Goal: Task Accomplishment & Management: Manage account settings

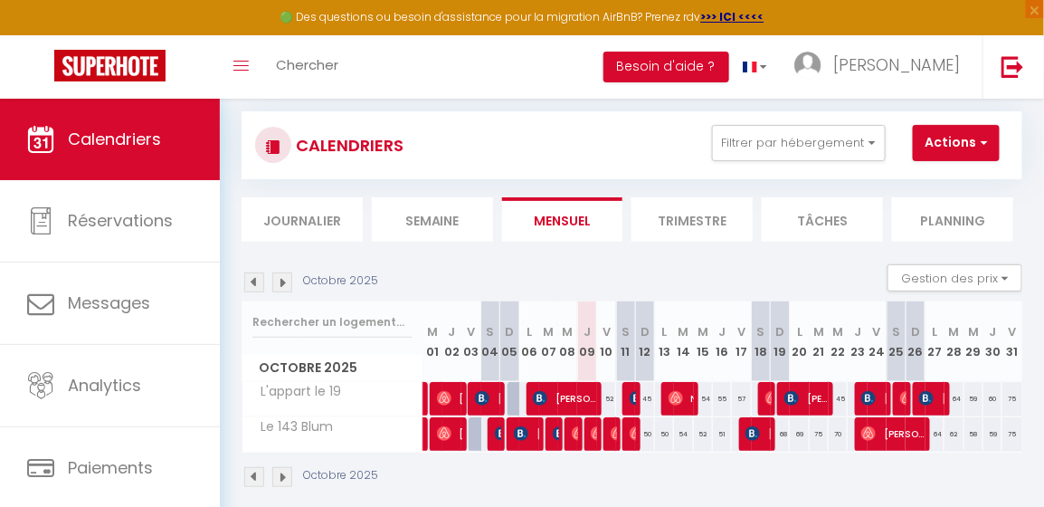
scroll to position [26, 0]
click at [1003, 431] on div "75" at bounding box center [1013, 433] width 20 height 33
select select "1"
type input "Ven 31 Octobre 2025"
type input "[DATE]"
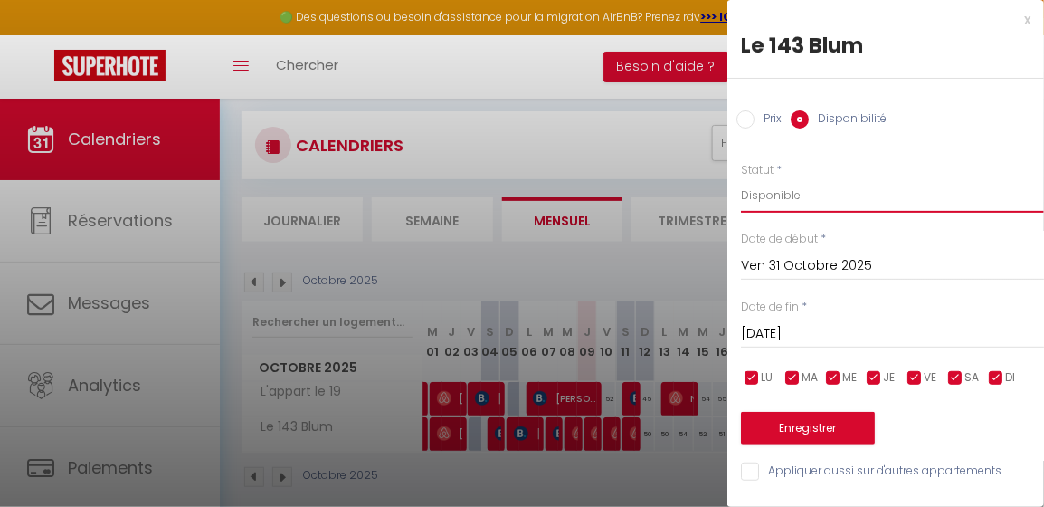
click at [758, 195] on select "Disponible Indisponible" at bounding box center [892, 195] width 303 height 34
click at [1015, 18] on div "x" at bounding box center [879, 20] width 303 height 22
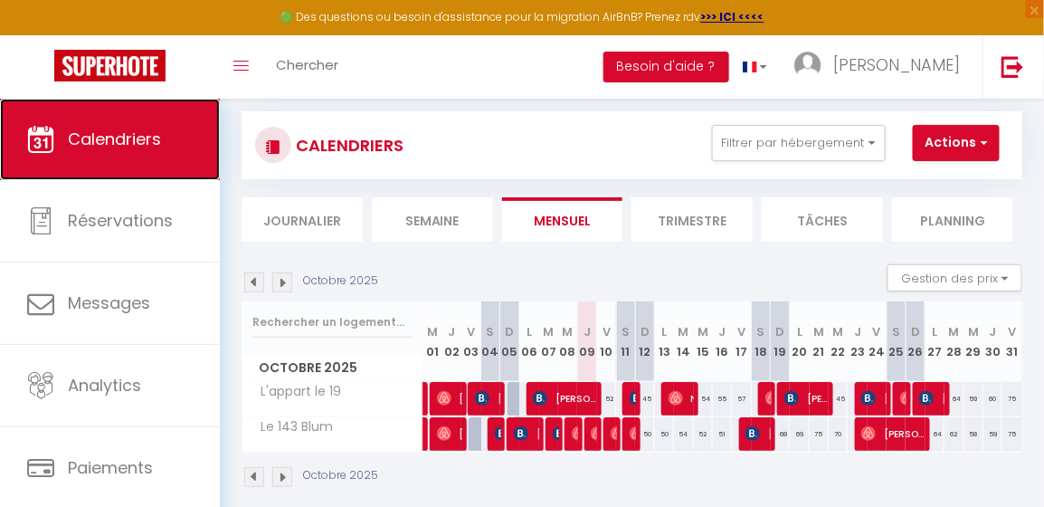
click at [102, 129] on span "Calendriers" at bounding box center [114, 139] width 93 height 23
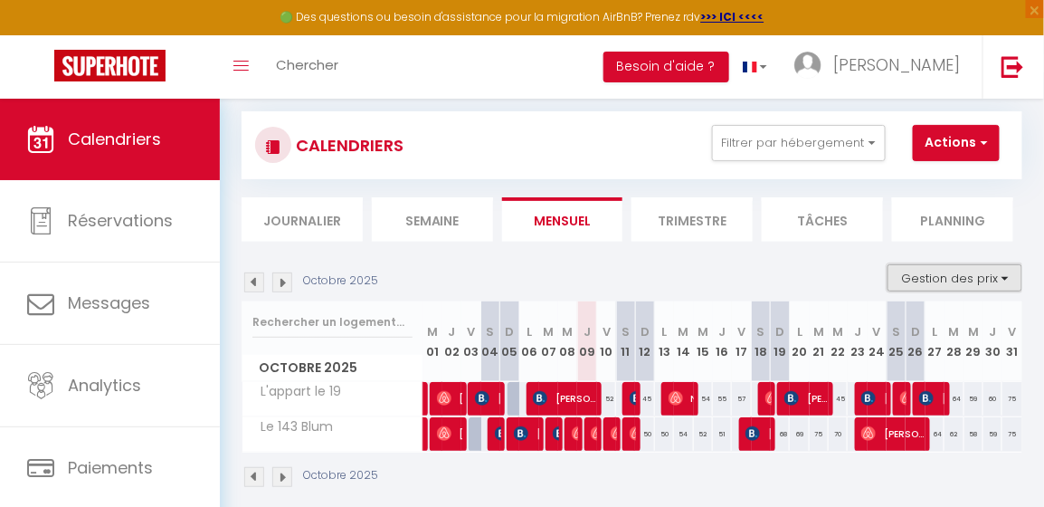
click at [934, 272] on button "Gestion des prix" at bounding box center [955, 277] width 135 height 27
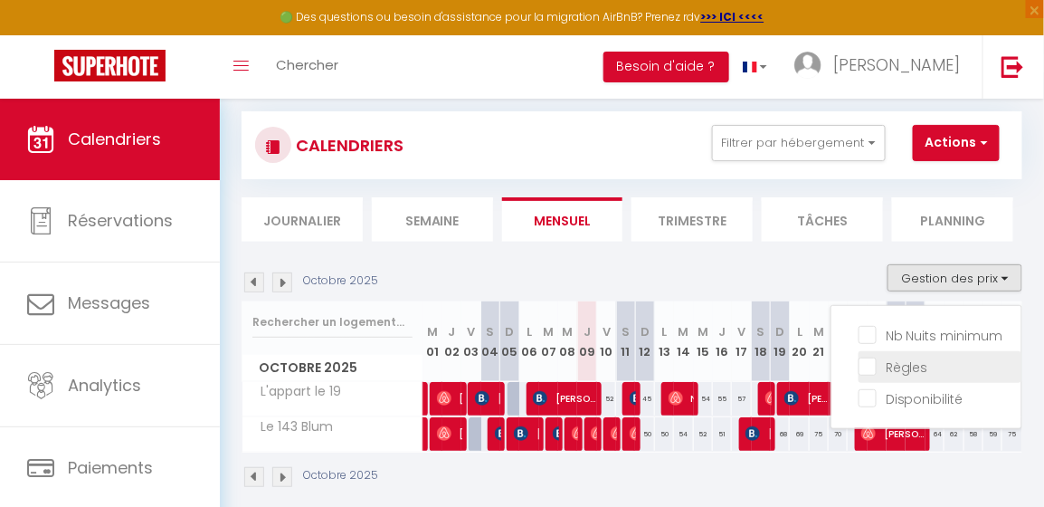
click at [901, 365] on input "Règles" at bounding box center [940, 366] width 163 height 18
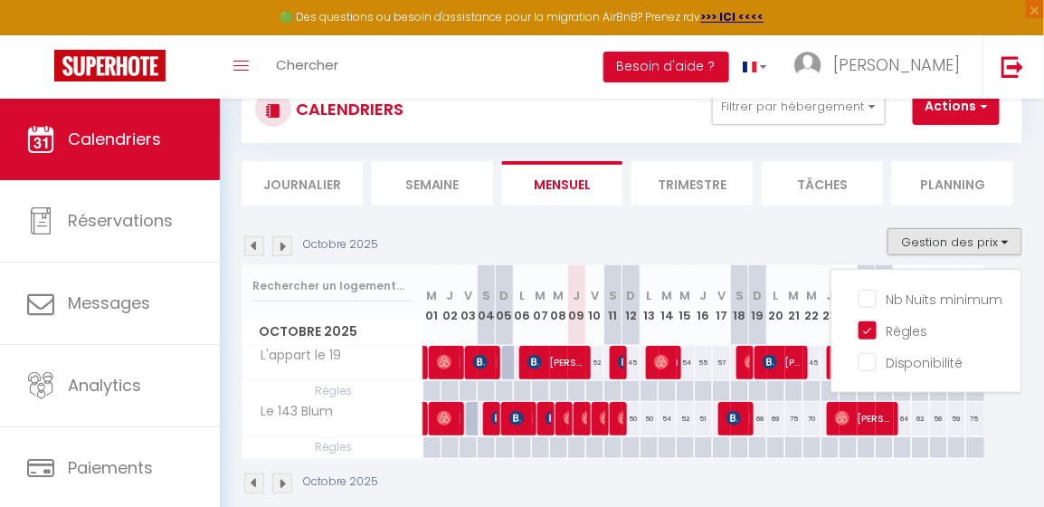
scroll to position [63, 0]
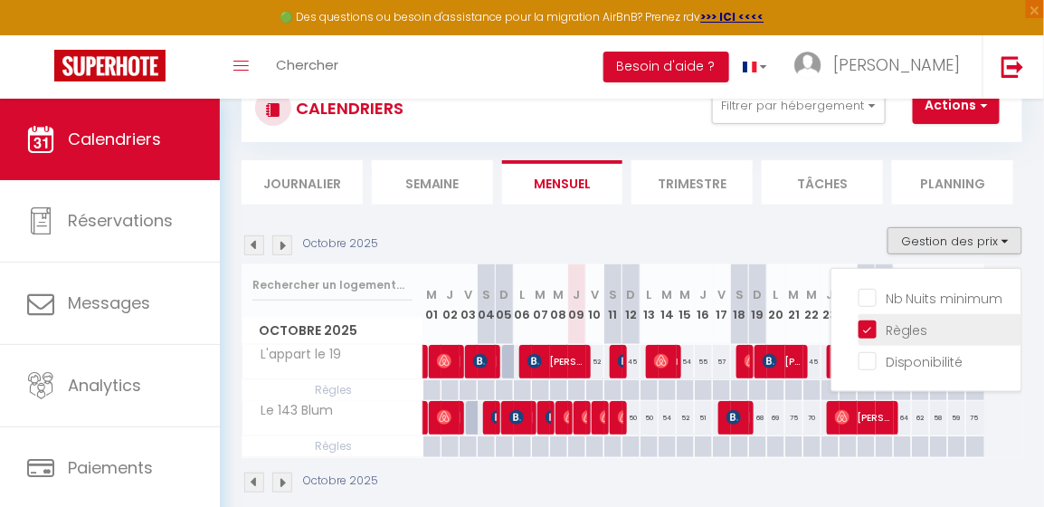
click at [860, 331] on input "Règles" at bounding box center [940, 328] width 163 height 18
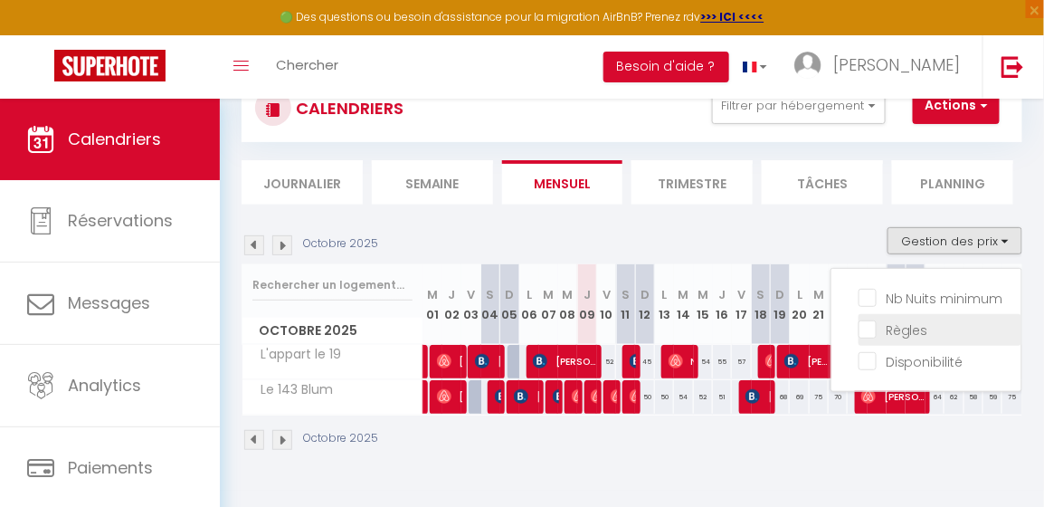
click at [861, 333] on input "Règles" at bounding box center [940, 328] width 163 height 18
checkbox input "true"
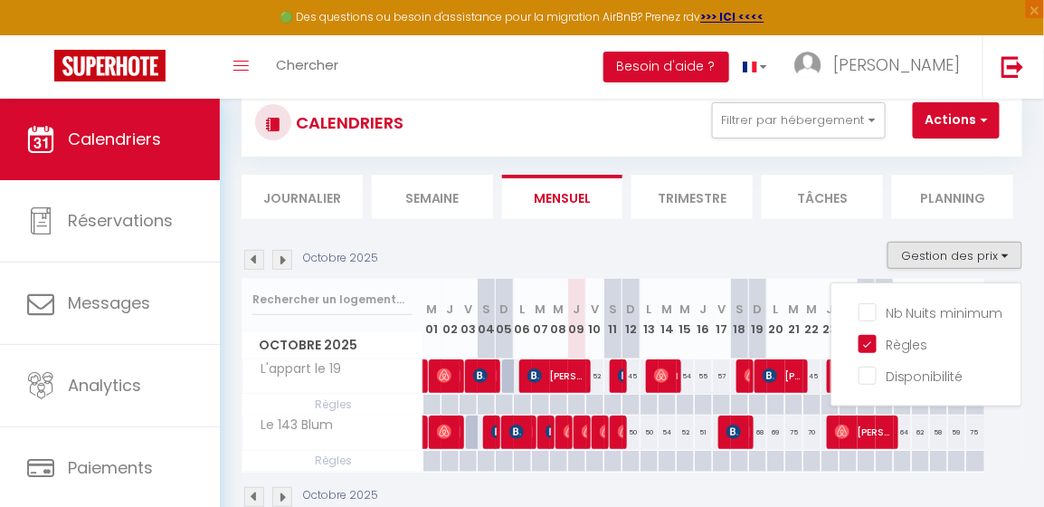
scroll to position [98, 0]
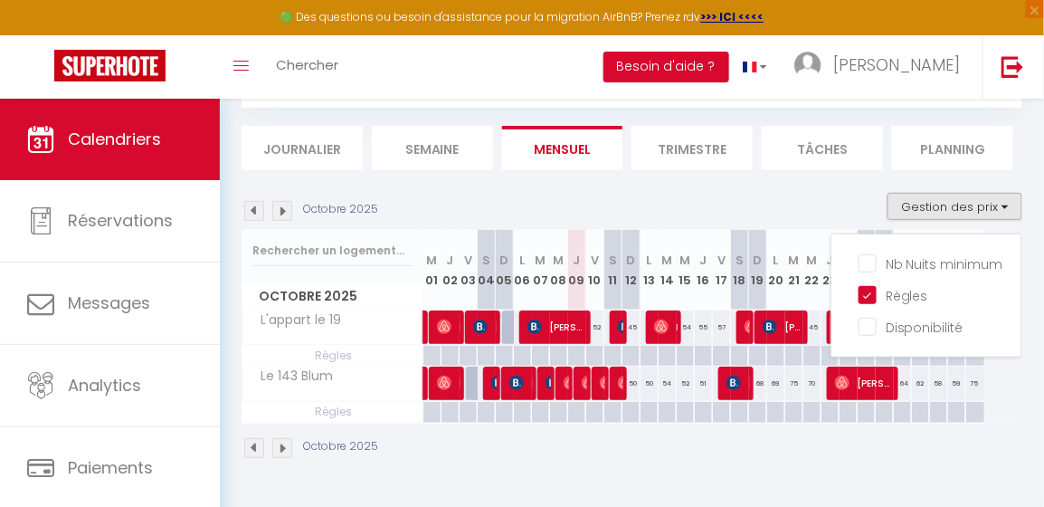
click at [977, 409] on div at bounding box center [975, 412] width 19 height 21
type input "Ven 31 Octobre 2025"
type input "[DATE]"
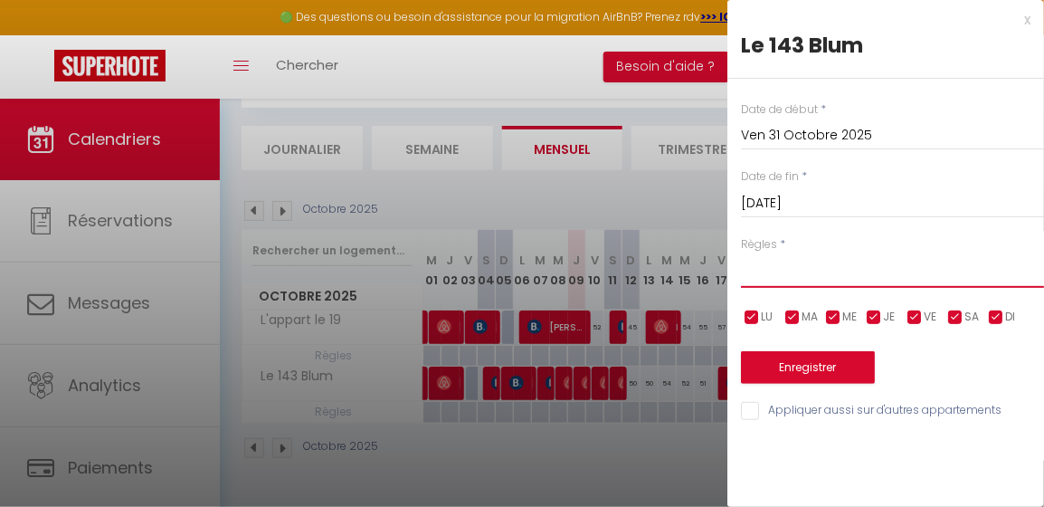
click at [837, 270] on select "Aucun No Checkin No Checkout Pas d'arrivée / Pas de départ" at bounding box center [892, 270] width 303 height 34
click at [741, 253] on select "Aucun No Checkin No Checkout Pas d'arrivée / Pas de départ" at bounding box center [892, 270] width 303 height 34
click at [803, 276] on select "Aucun No Checkin No Checkout Pas d'arrivée / Pas de départ" at bounding box center [892, 270] width 303 height 34
select select "3"
click at [741, 253] on select "Aucun No Checkin No Checkout Pas d'arrivée / Pas de départ" at bounding box center [892, 270] width 303 height 34
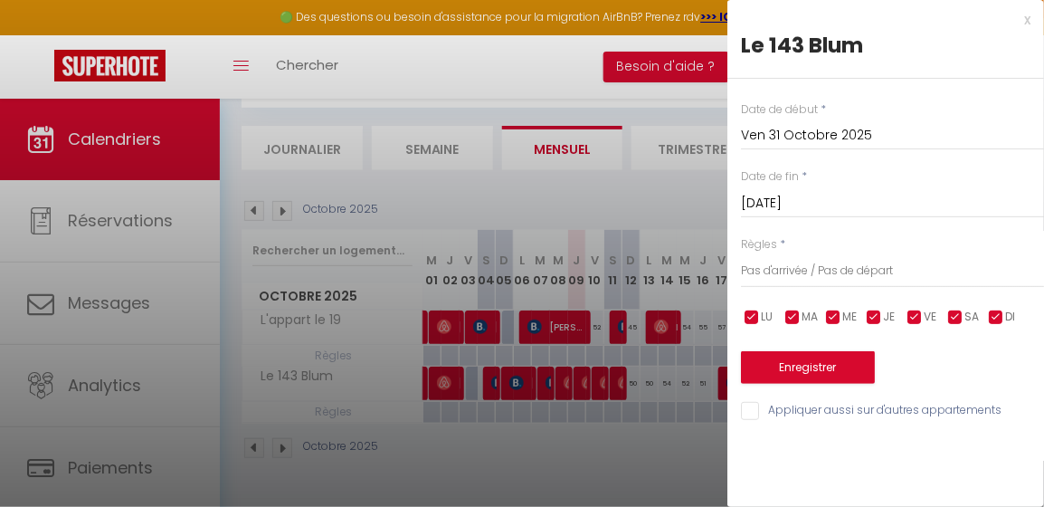
click at [750, 410] on input "Appliquer aussi sur d'autres appartements" at bounding box center [892, 411] width 303 height 18
checkbox input "true"
click at [805, 378] on button "Enregistrer" at bounding box center [808, 367] width 134 height 33
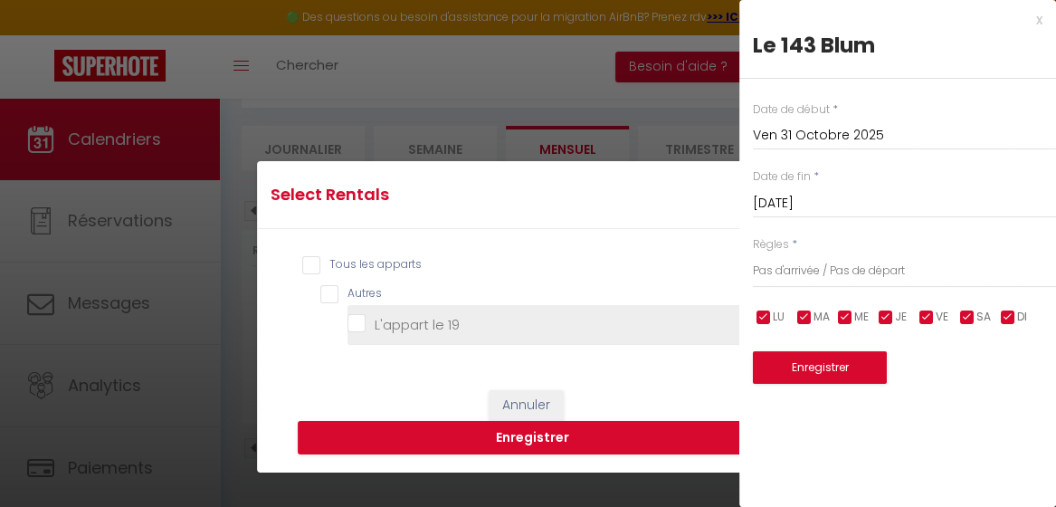
click at [354, 326] on 19 "L'appart le 19" at bounding box center [556, 325] width 416 height 18
checkbox 19 "true"
checkbox input "true"
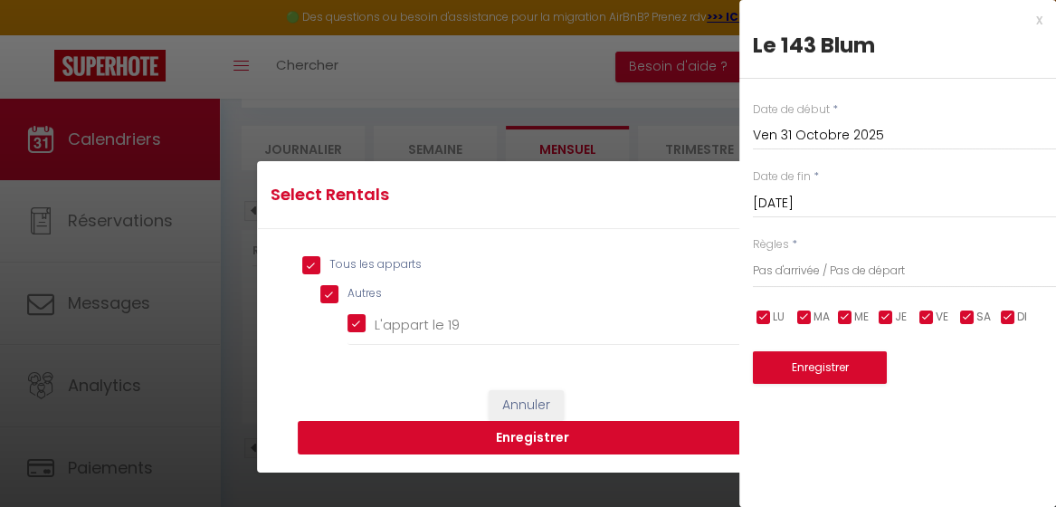
click at [516, 436] on button "Enregistrer" at bounding box center [533, 438] width 471 height 34
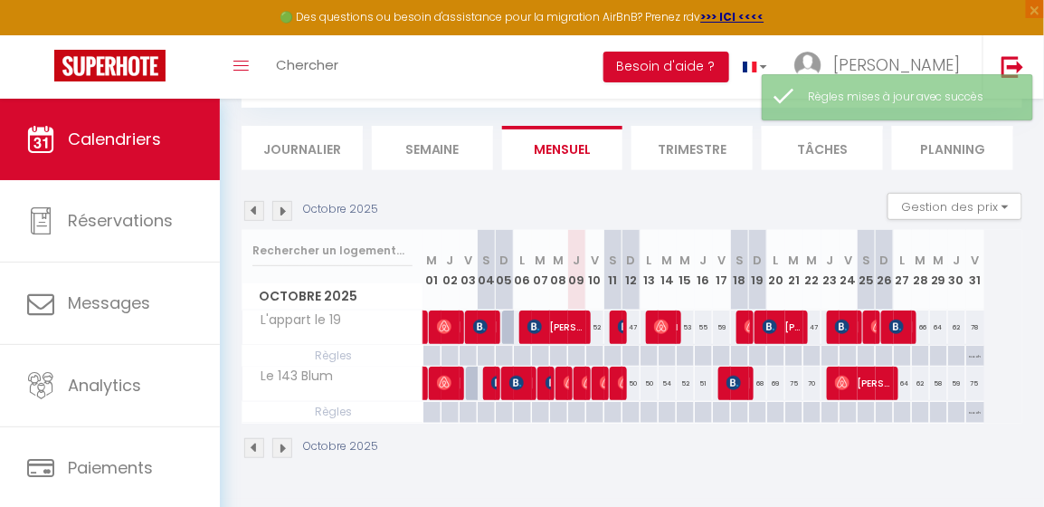
click at [284, 210] on img at bounding box center [282, 211] width 20 height 20
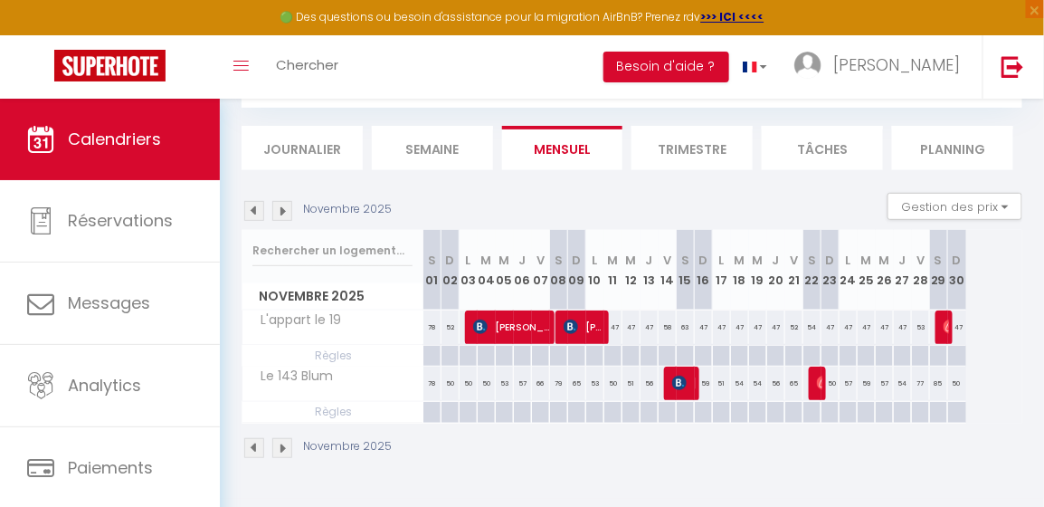
click at [254, 210] on img at bounding box center [254, 211] width 20 height 20
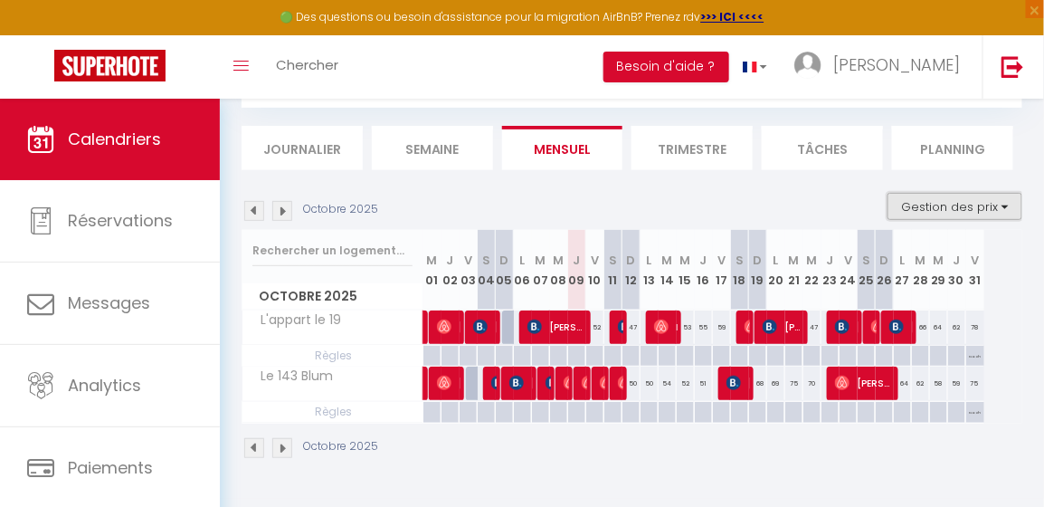
click at [963, 199] on button "Gestion des prix" at bounding box center [955, 206] width 135 height 27
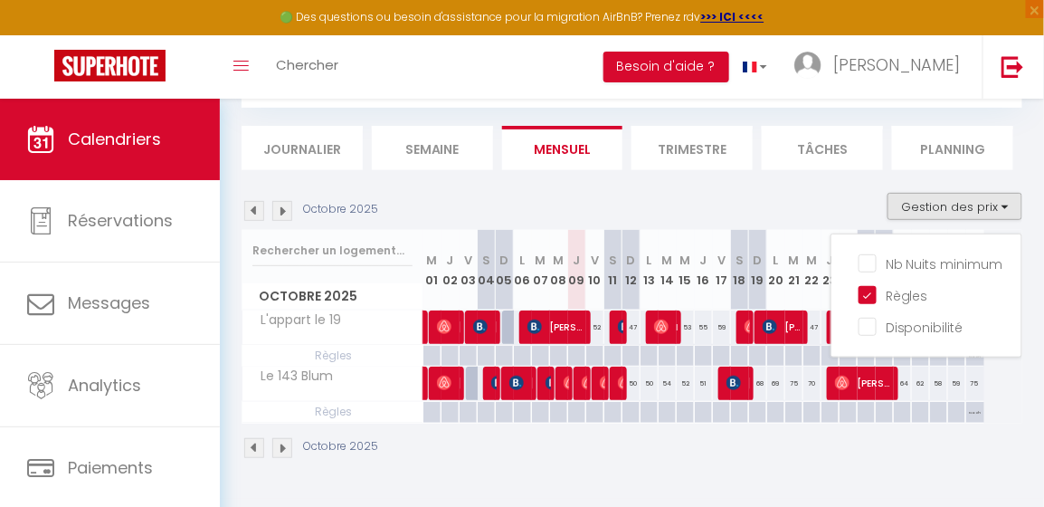
click at [973, 407] on p "No ch in/out" at bounding box center [976, 418] width 18 height 32
type input "Ven 31 Octobre 2025"
type input "[DATE]"
select select "3"
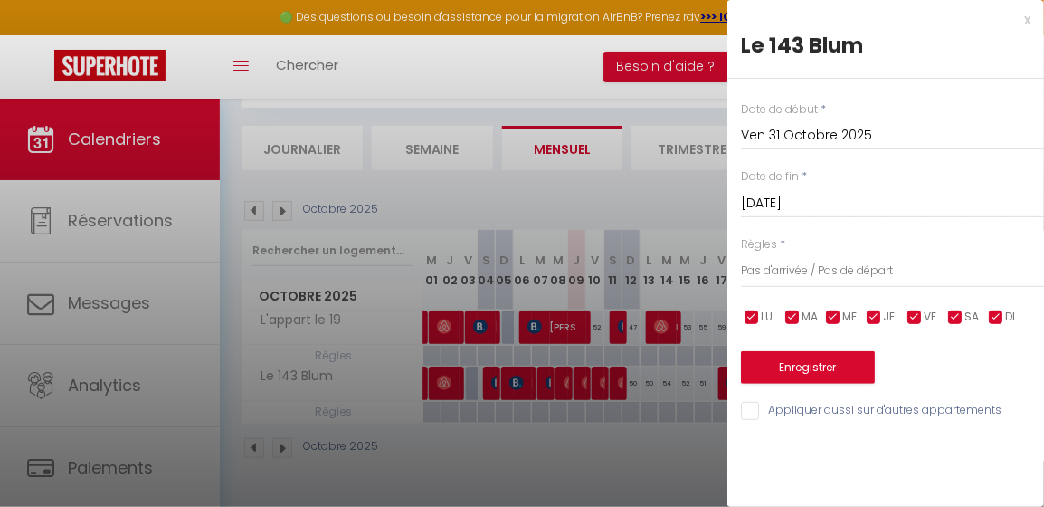
click at [752, 207] on input "[DATE]" at bounding box center [892, 204] width 303 height 24
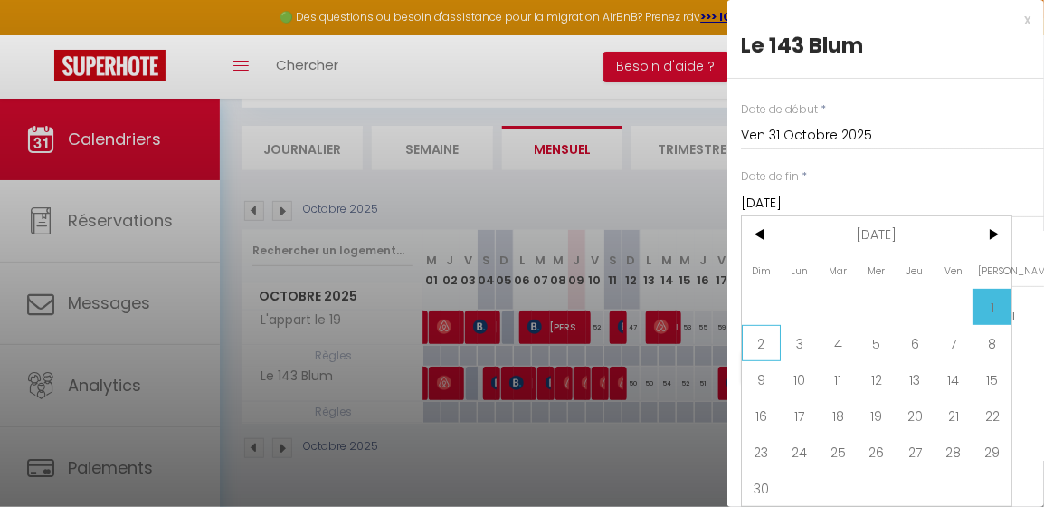
click at [766, 340] on span "2" at bounding box center [761, 343] width 39 height 36
type input "Dim 02 Novembre 2025"
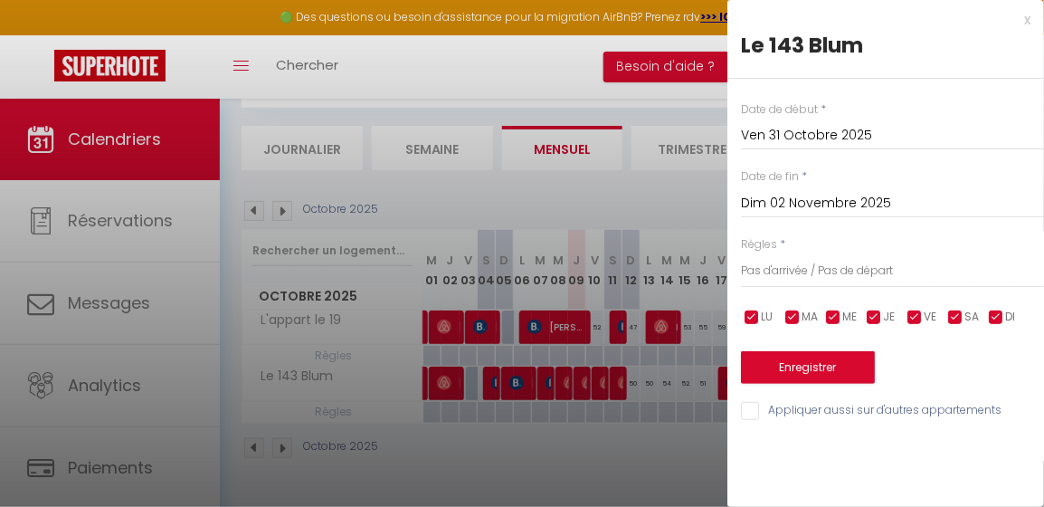
click at [754, 406] on input "Appliquer aussi sur d'autres appartements" at bounding box center [892, 411] width 303 height 18
checkbox input "true"
click at [794, 359] on button "Enregistrer" at bounding box center [808, 367] width 134 height 33
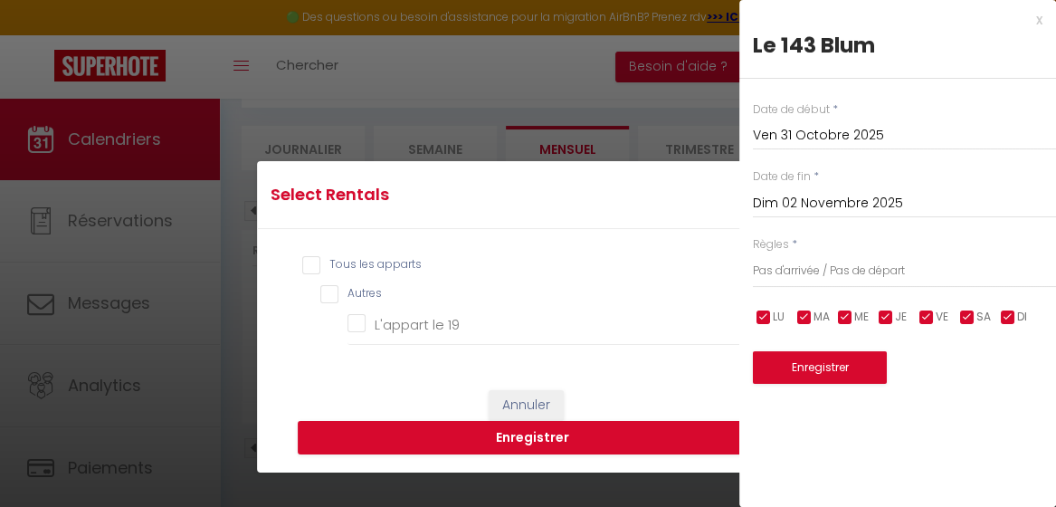
click at [311, 264] on input "Tous les apparts" at bounding box center [533, 265] width 462 height 18
checkbox input "true"
checkbox 19 "true"
click at [517, 440] on button "Enregistrer" at bounding box center [533, 438] width 471 height 34
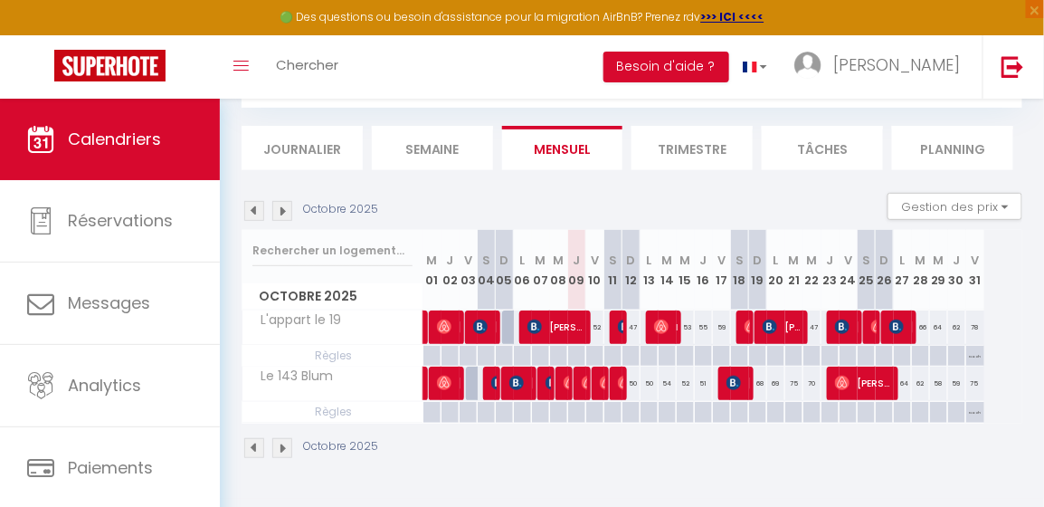
click at [281, 210] on img at bounding box center [282, 211] width 20 height 20
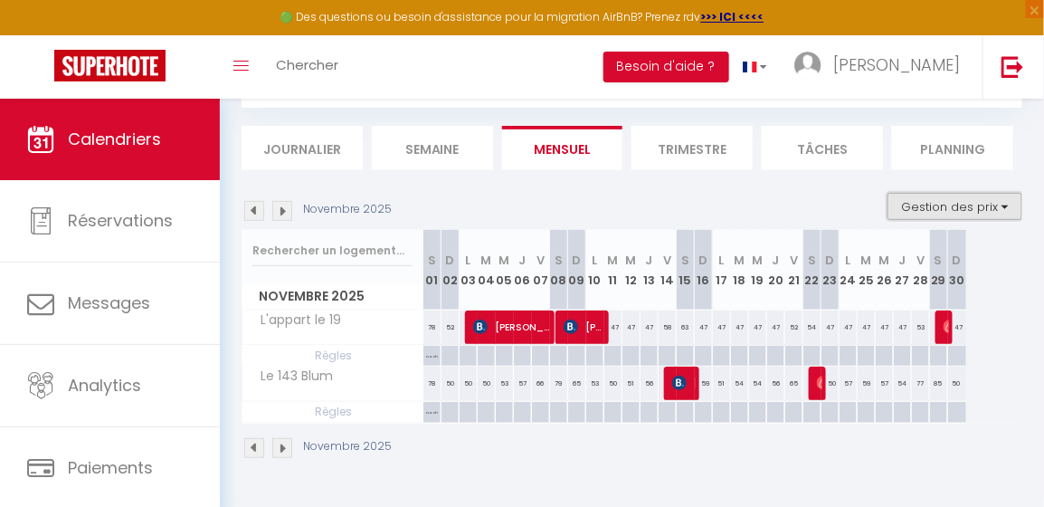
click at [964, 206] on button "Gestion des prix" at bounding box center [955, 206] width 135 height 27
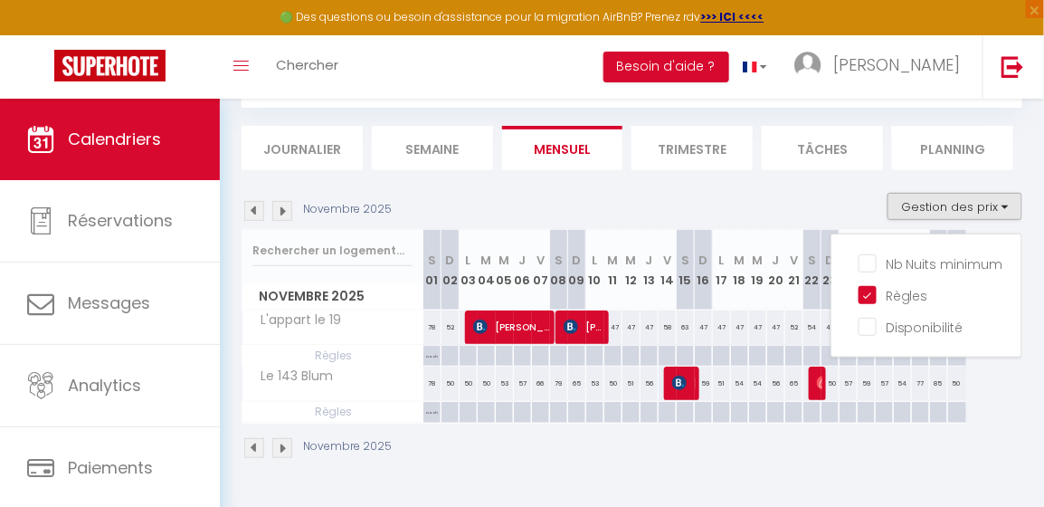
click at [996, 380] on div "Novembre 2025 S 01 D 02 L 03 M 04 M 05 J 06 V 07 S 08 D 09 L 10 M 11 M 12 J 13 …" at bounding box center [632, 327] width 781 height 194
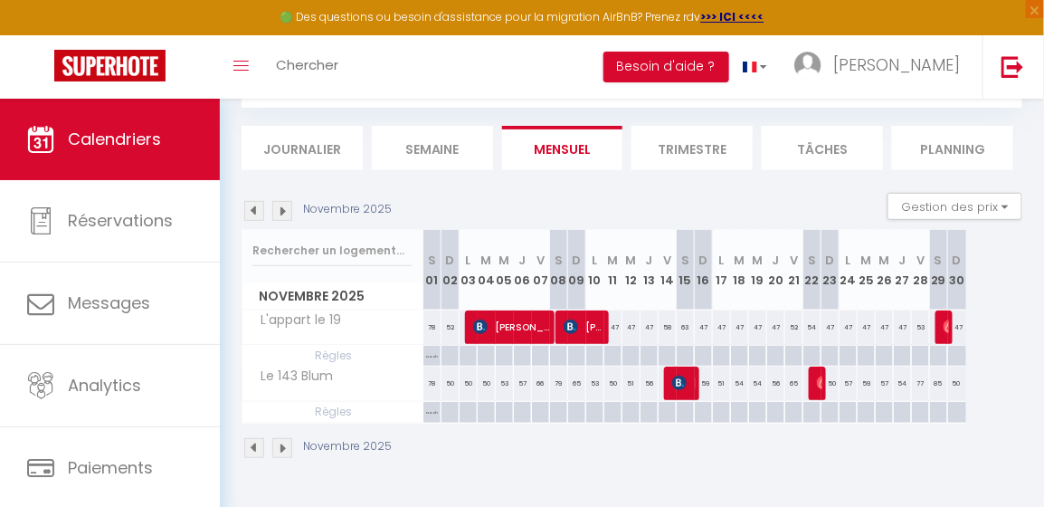
click at [253, 207] on img at bounding box center [254, 211] width 20 height 20
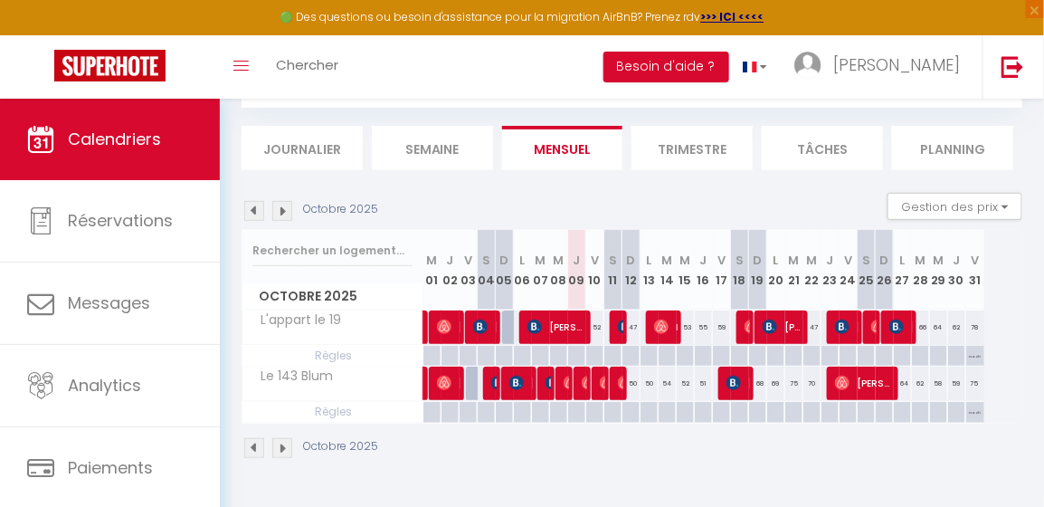
click at [971, 409] on p "No ch in/out" at bounding box center [976, 418] width 18 height 32
type input "Ven 31 Octobre 2025"
type input "[DATE]"
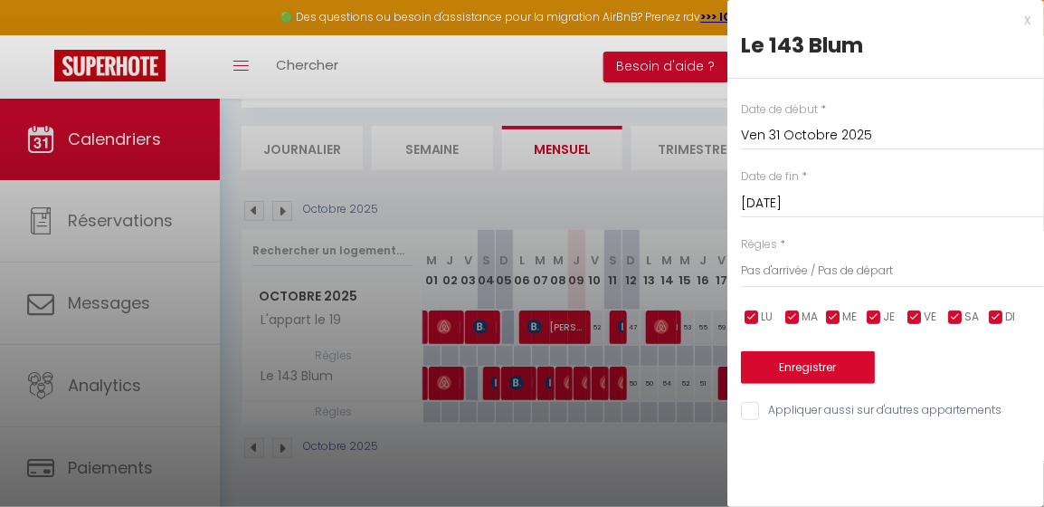
click at [780, 136] on input "Ven 31 Octobre 2025" at bounding box center [892, 136] width 303 height 24
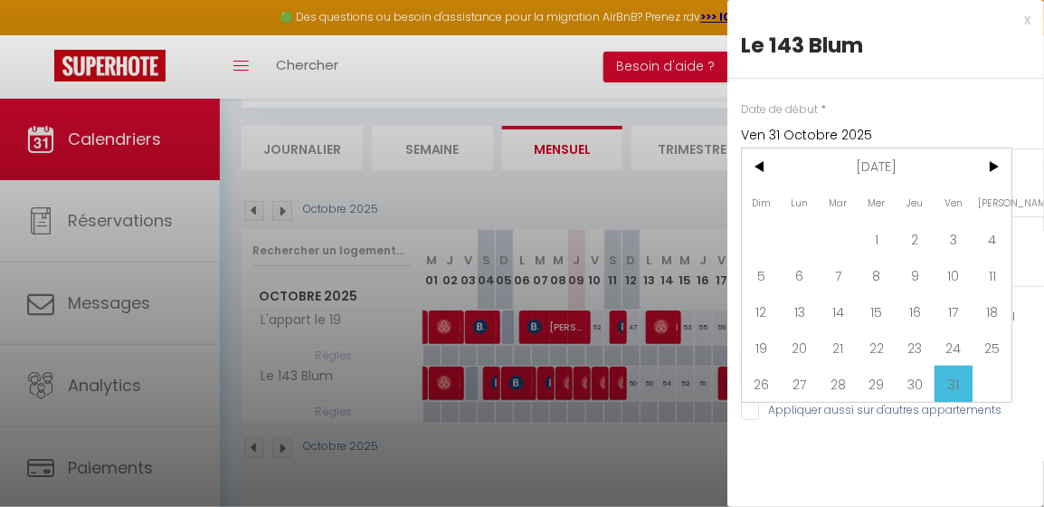
click at [946, 379] on span "31" at bounding box center [954, 384] width 39 height 36
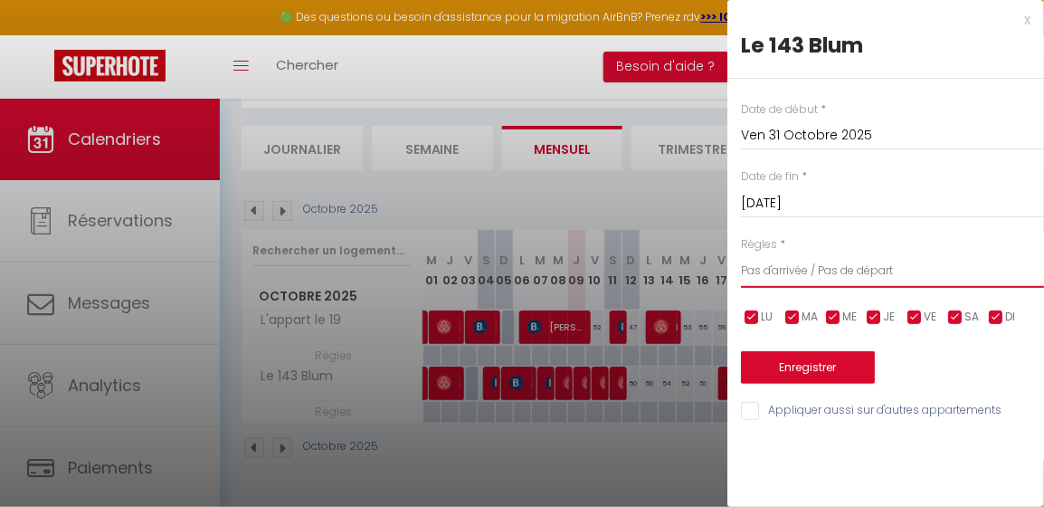
click at [786, 268] on select "Aucun No Checkin No Checkout Pas d'arrivée / Pas de départ" at bounding box center [892, 270] width 303 height 34
select select "1"
click at [741, 253] on select "Aucun No Checkin No Checkout Pas d'arrivée / Pas de départ" at bounding box center [892, 270] width 303 height 34
click at [771, 133] on input "Ven 31 Octobre 2025" at bounding box center [892, 136] width 303 height 24
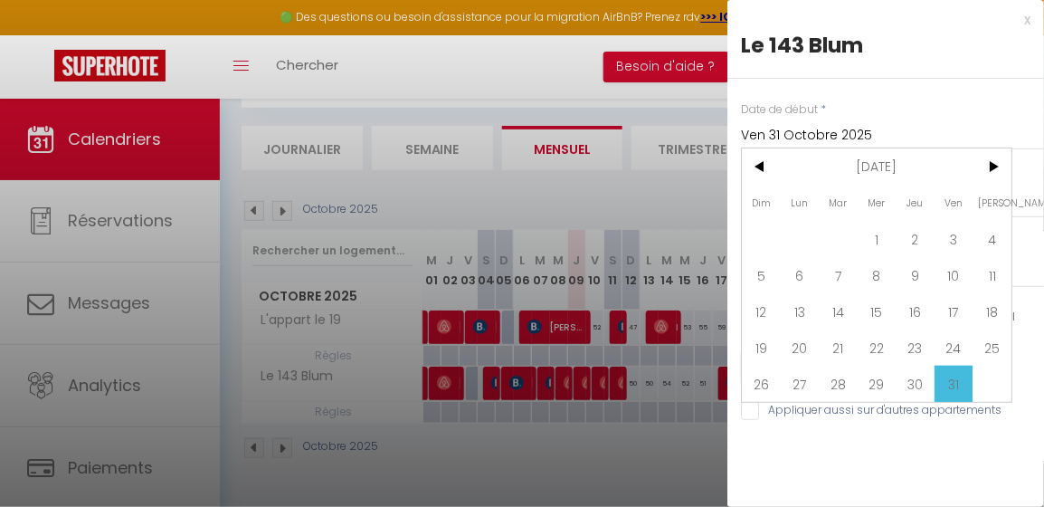
click at [956, 380] on span "31" at bounding box center [954, 384] width 39 height 36
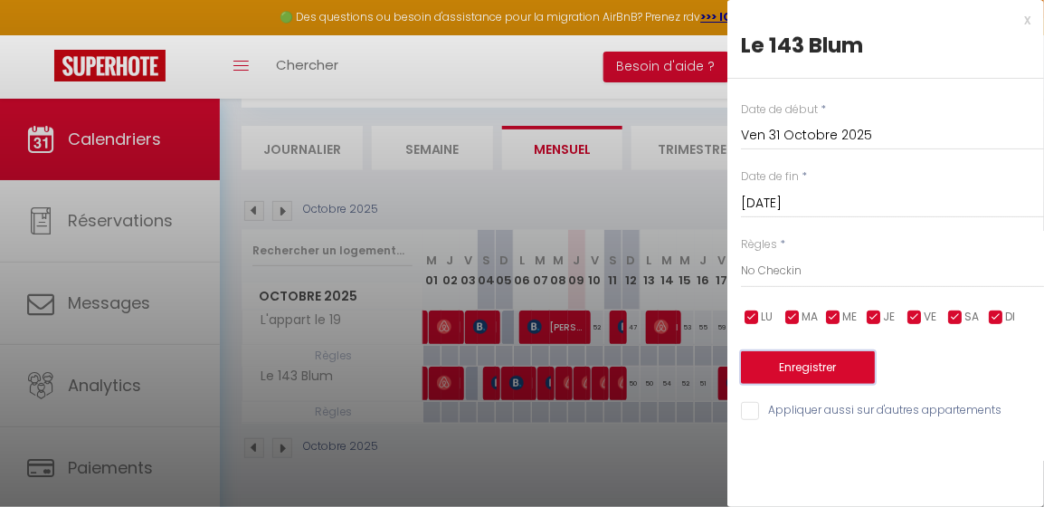
click at [772, 367] on button "Enregistrer" at bounding box center [808, 367] width 134 height 33
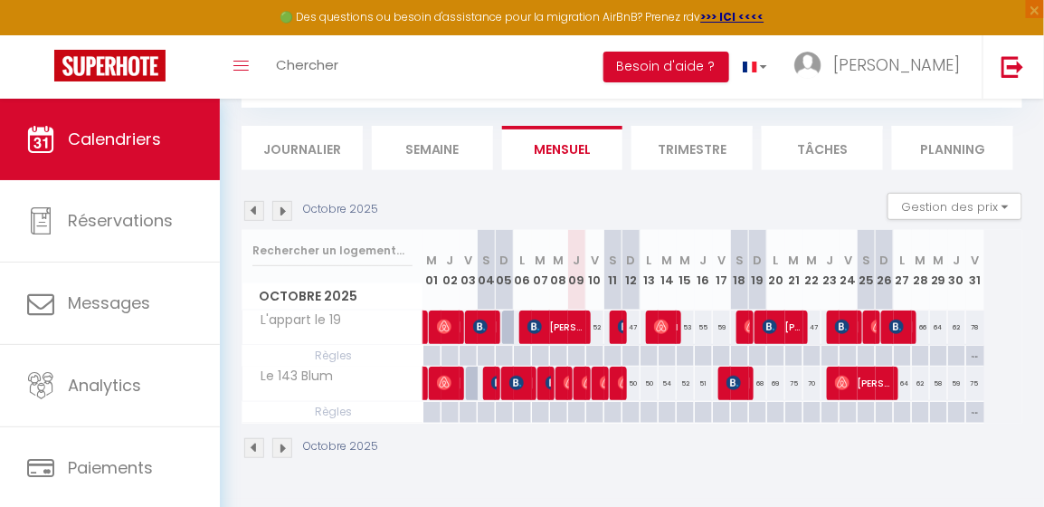
click at [975, 358] on p "No Checkin" at bounding box center [976, 362] width 18 height 32
type input "Ven 31 Octobre 2025"
type input "[DATE]"
select select "1"
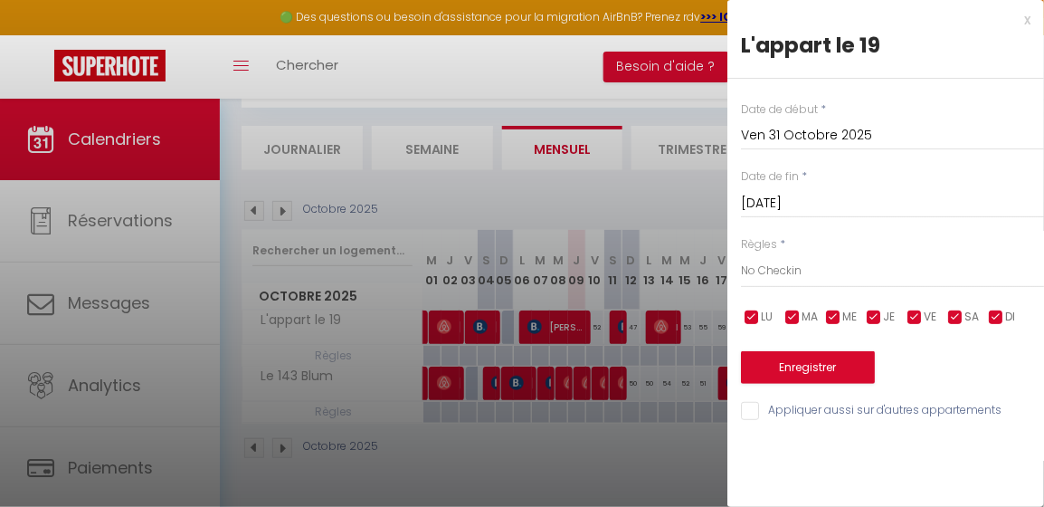
click at [1024, 25] on div "x" at bounding box center [879, 20] width 303 height 22
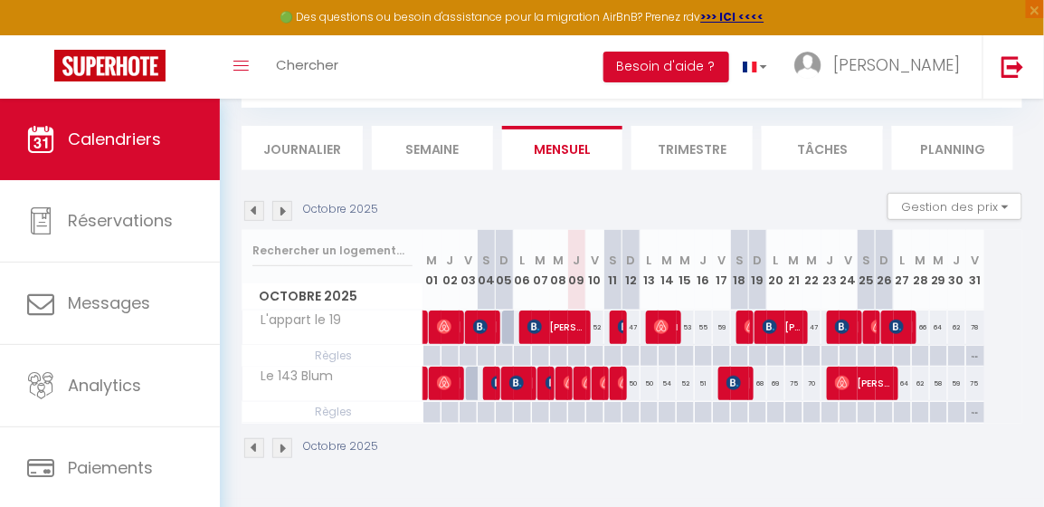
click at [280, 206] on img at bounding box center [282, 211] width 20 height 20
select select
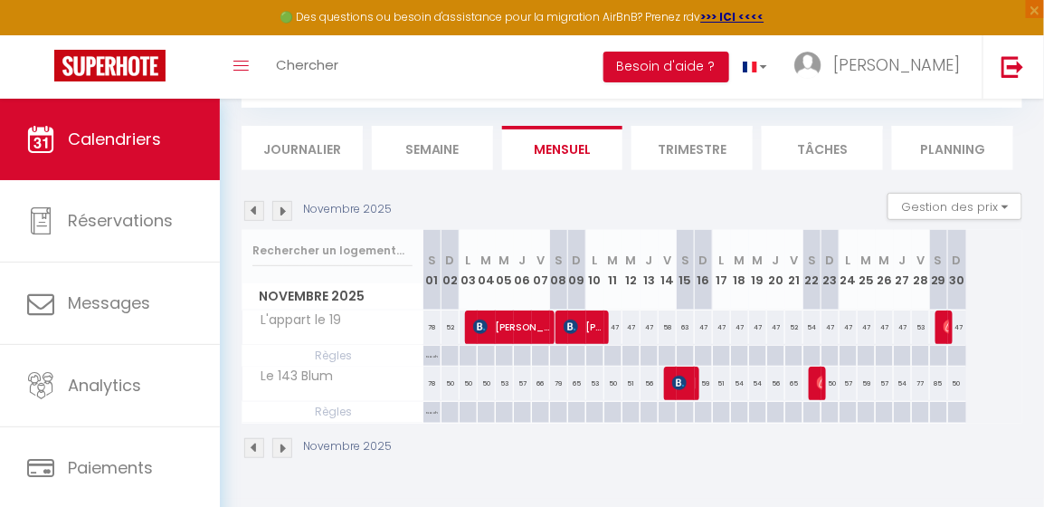
click at [429, 355] on p "No ch in/out" at bounding box center [432, 362] width 17 height 32
type input "[DATE]"
type input "Dim 02 Novembre 2025"
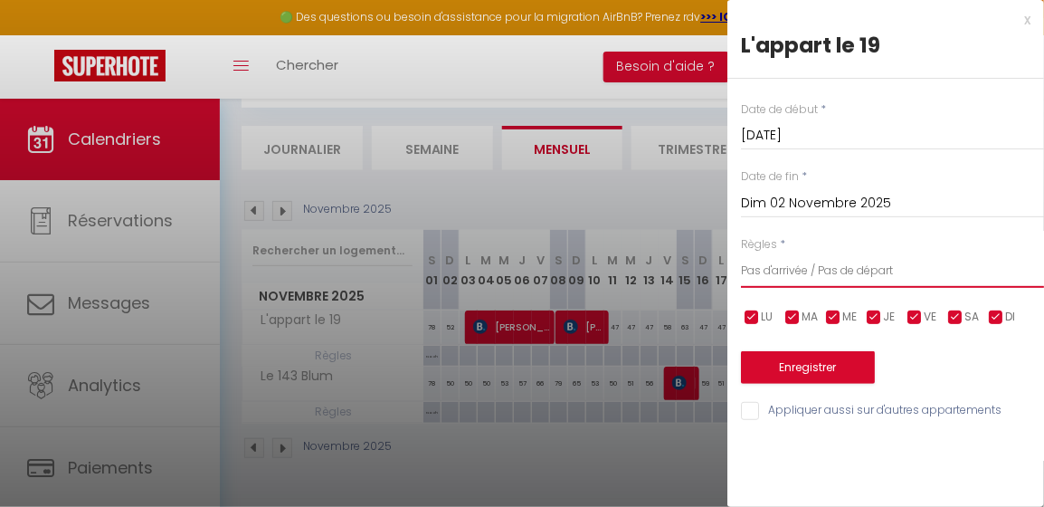
click at [761, 271] on select "Aucun No Checkin No Checkout Pas d'arrivée / Pas de départ" at bounding box center [892, 270] width 303 height 34
select select "1"
click at [741, 253] on select "Aucun No Checkin No Checkout Pas d'arrivée / Pas de départ" at bounding box center [892, 270] width 303 height 34
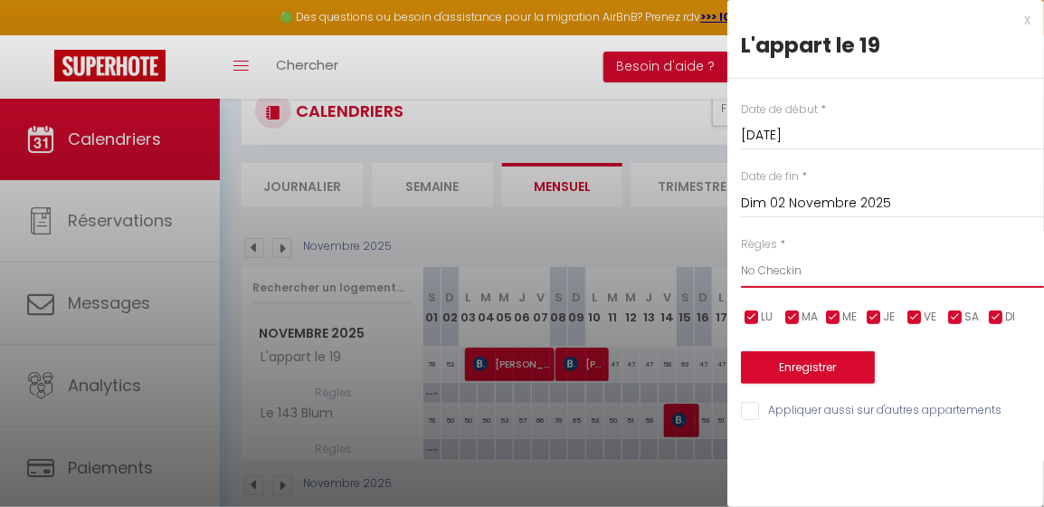
scroll to position [60, 0]
click at [801, 133] on input "[DATE]" at bounding box center [892, 136] width 303 height 24
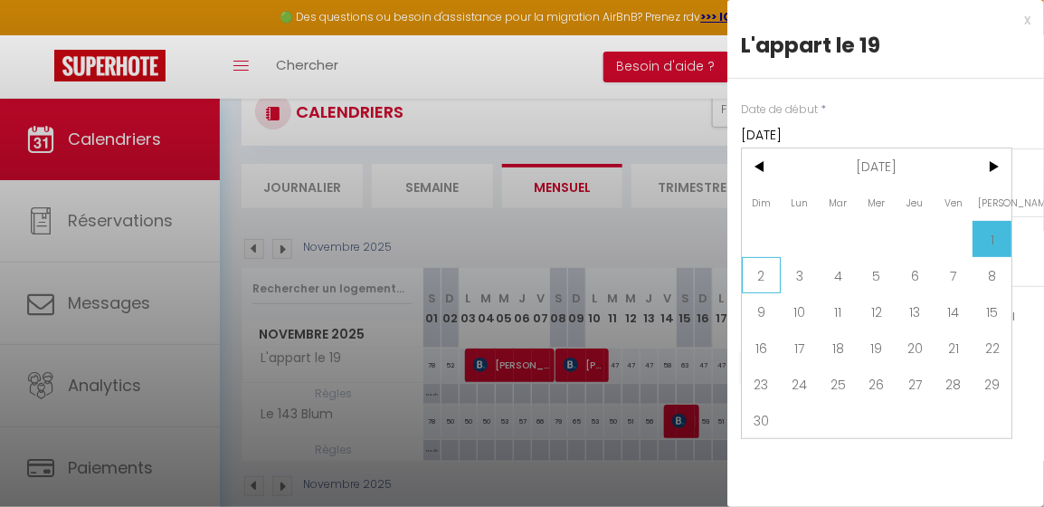
click at [760, 264] on span "2" at bounding box center [761, 275] width 39 height 36
type input "Dim 02 Novembre 2025"
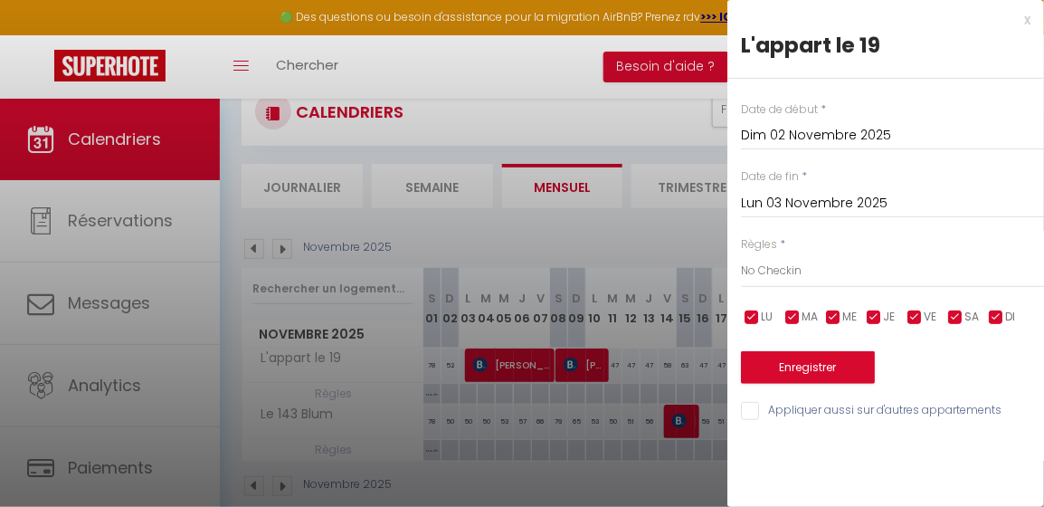
click at [855, 198] on input "Lun 03 Novembre 2025" at bounding box center [892, 204] width 303 height 24
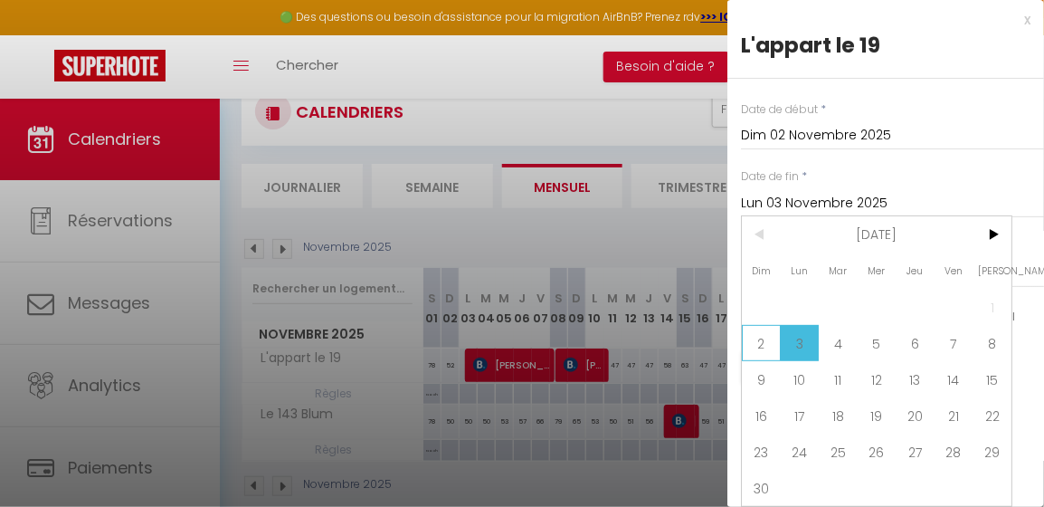
click at [764, 345] on span "2" at bounding box center [761, 343] width 39 height 36
type input "Dim 02 Novembre 2025"
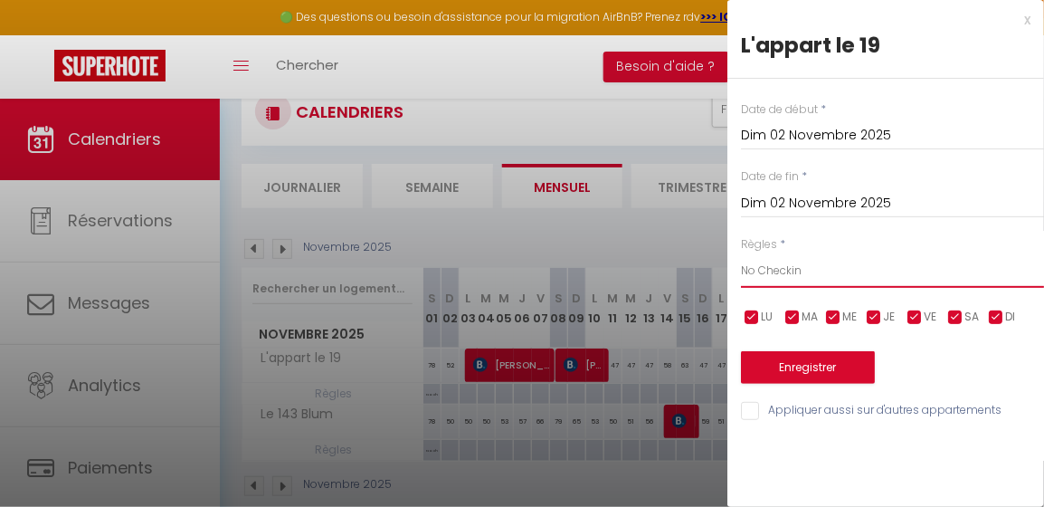
click at [785, 271] on select "Aucun No Checkin No Checkout Pas d'arrivée / Pas de départ" at bounding box center [892, 270] width 303 height 34
select select "0"
click at [741, 253] on select "Aucun No Checkin No Checkout Pas d'arrivée / Pas de départ" at bounding box center [892, 270] width 303 height 34
click at [789, 370] on button "Enregistrer" at bounding box center [808, 367] width 134 height 33
type input "Lun 03 Novembre 2025"
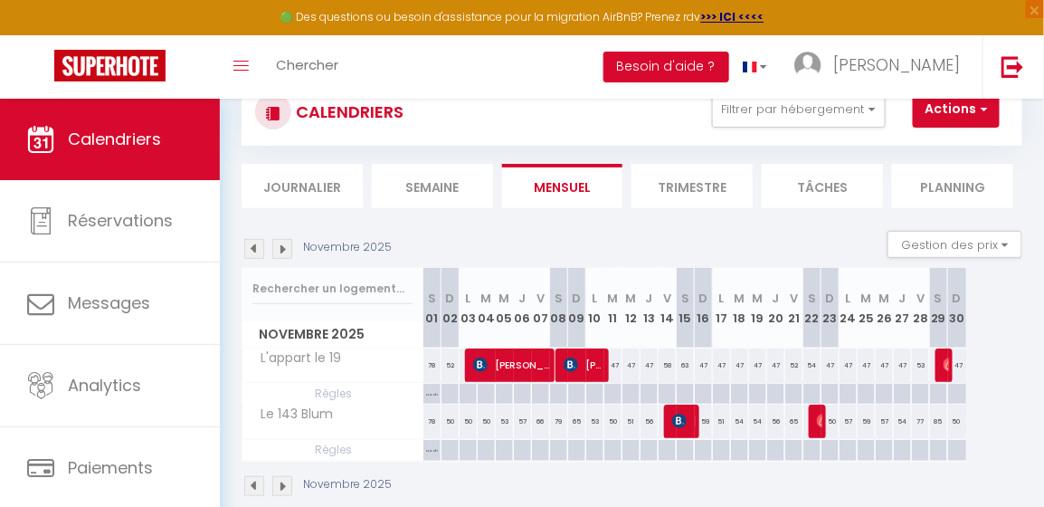
click at [428, 387] on p "No ch in/out" at bounding box center [432, 400] width 17 height 32
type input "[DATE]"
type input "Dim 02 Novembre 2025"
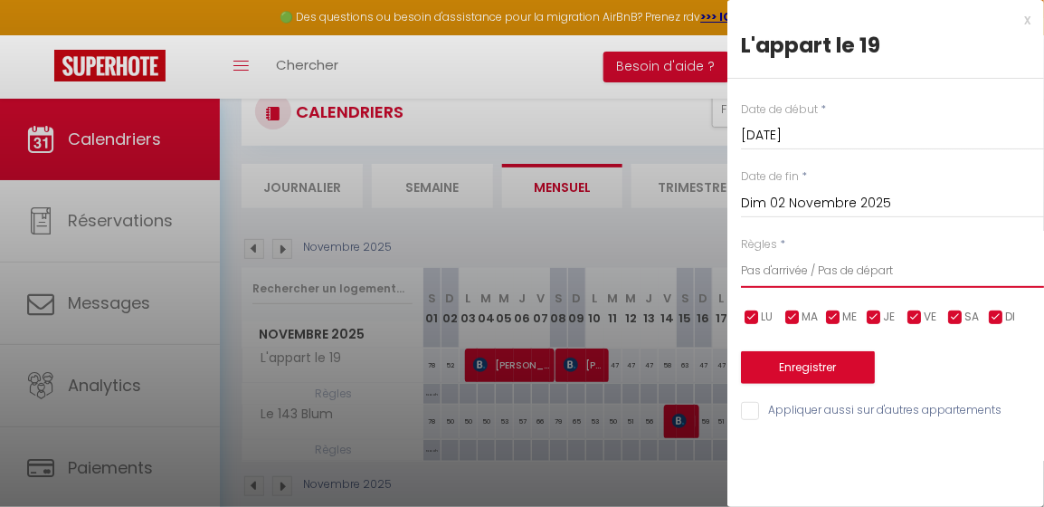
click at [787, 277] on select "Aucun No Checkin No Checkout Pas d'arrivée / Pas de départ" at bounding box center [892, 270] width 303 height 34
select select "1"
click at [741, 253] on select "Aucun No Checkin No Checkout Pas d'arrivée / Pas de départ" at bounding box center [892, 270] width 303 height 34
click at [788, 372] on button "Enregistrer" at bounding box center [808, 367] width 134 height 33
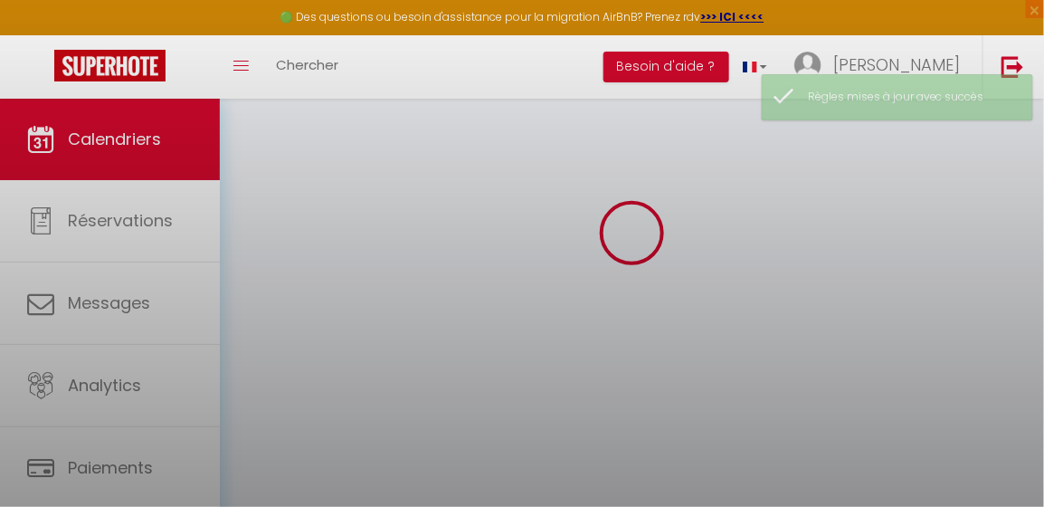
select select
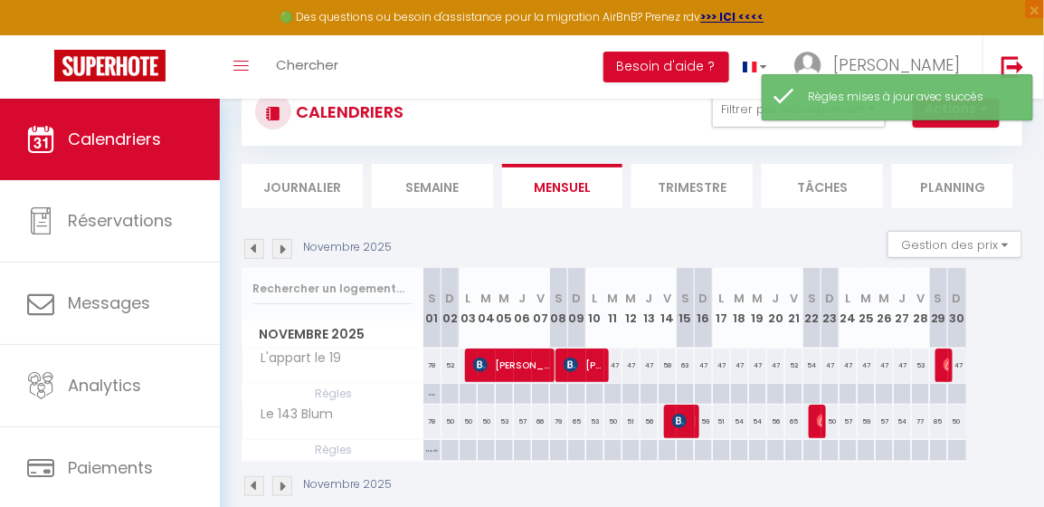
click at [429, 450] on p "No ch in/out" at bounding box center [432, 456] width 17 height 32
type input "[DATE]"
type input "Dim 02 Novembre 2025"
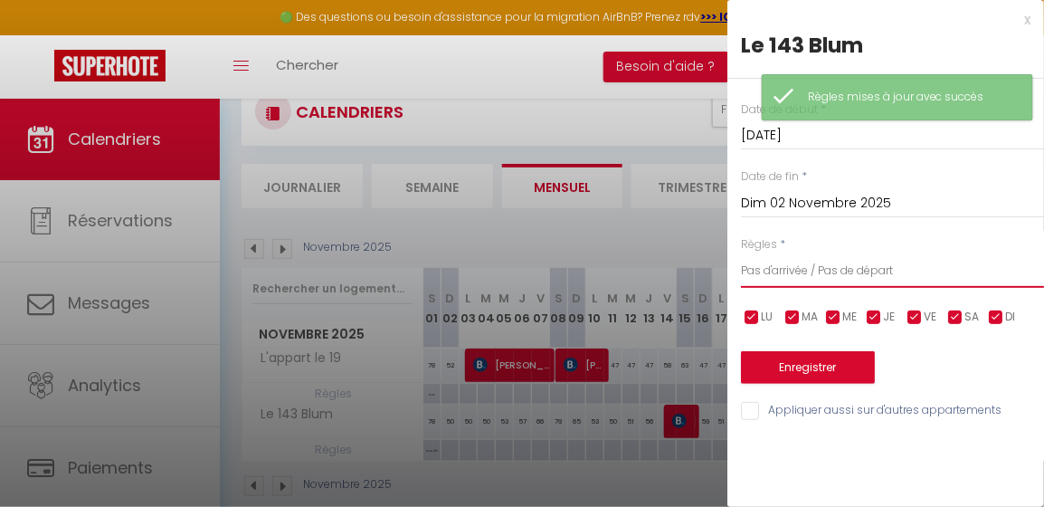
click at [752, 264] on select "Aucun No Checkin No Checkout Pas d'arrivée / Pas de départ" at bounding box center [892, 270] width 303 height 34
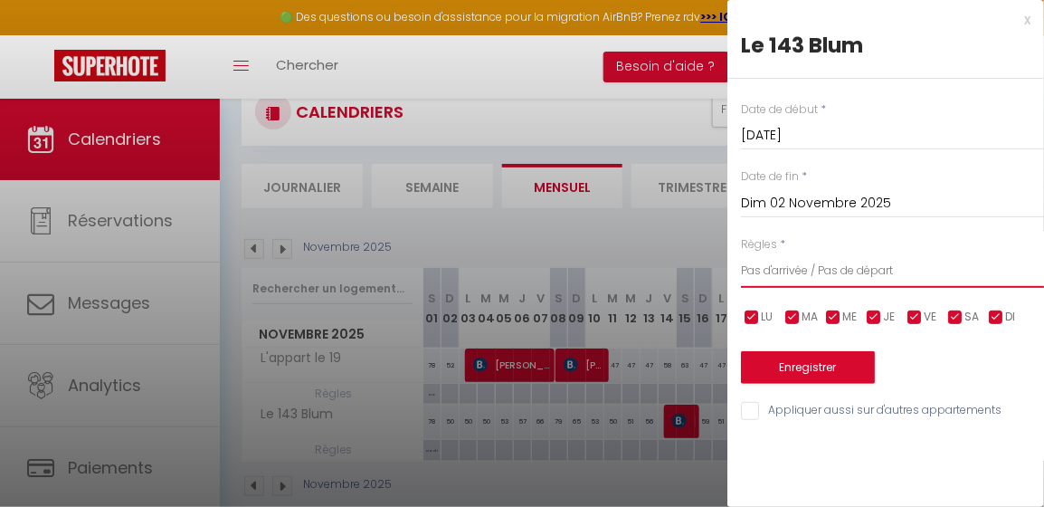
select select "1"
click at [741, 253] on select "Aucun No Checkin No Checkout Pas d'arrivée / Pas de départ" at bounding box center [892, 270] width 303 height 34
click at [748, 415] on input "Appliquer aussi sur d'autres appartements" at bounding box center [892, 411] width 303 height 18
checkbox input "true"
click at [777, 376] on button "Enregistrer" at bounding box center [808, 367] width 134 height 33
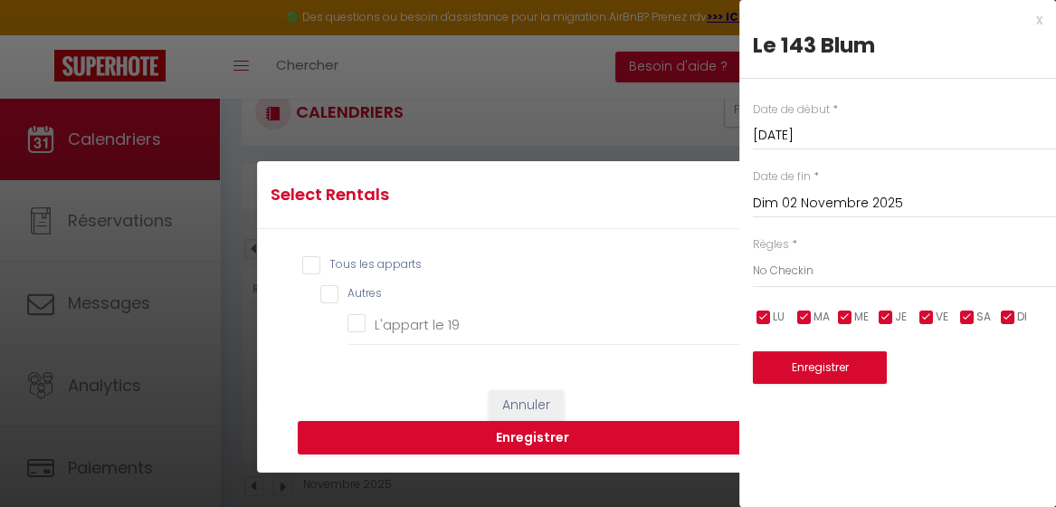
click at [305, 264] on input "Tous les apparts" at bounding box center [533, 265] width 462 height 18
checkbox input "true"
checkbox 19 "true"
click at [511, 441] on button "Enregistrer" at bounding box center [533, 438] width 471 height 34
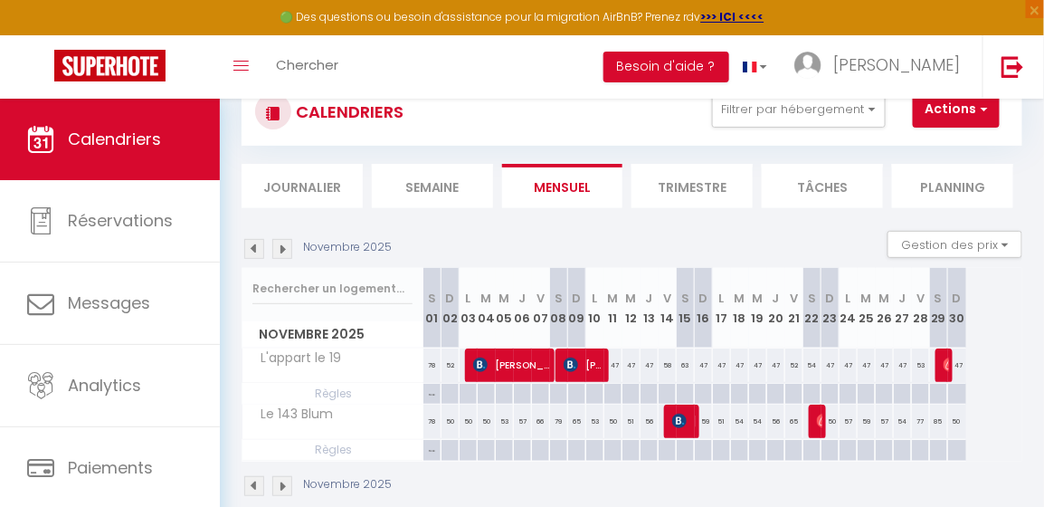
click at [253, 249] on img at bounding box center [254, 249] width 20 height 20
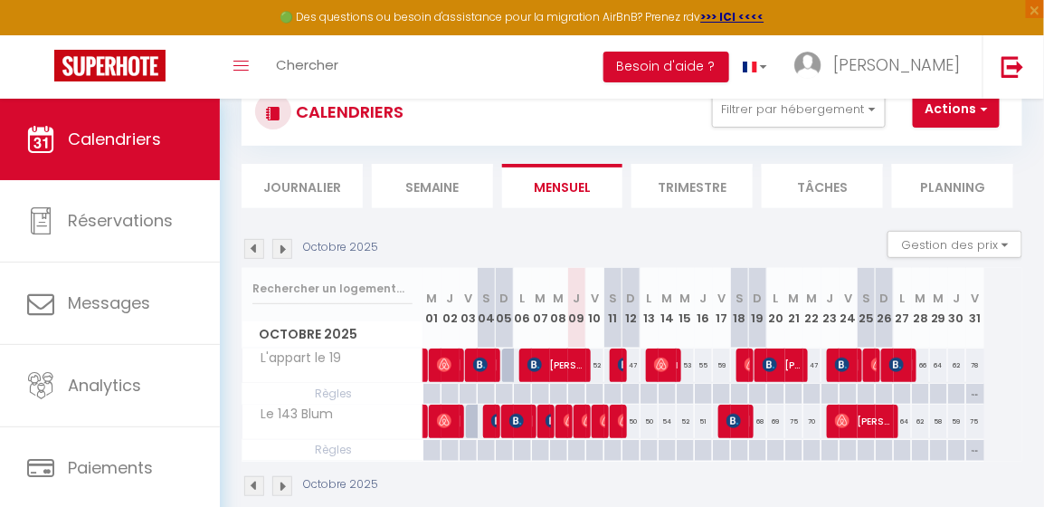
click at [976, 390] on p "No Checkin" at bounding box center [976, 400] width 18 height 32
type input "Ven 31 Octobre 2025"
type input "[DATE]"
select select "1"
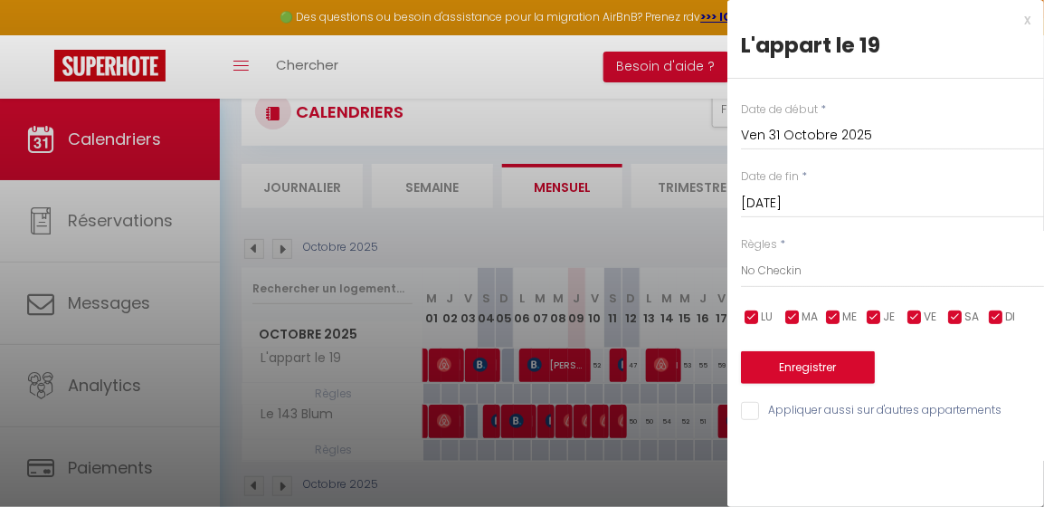
click at [1024, 18] on div "x" at bounding box center [879, 20] width 303 height 22
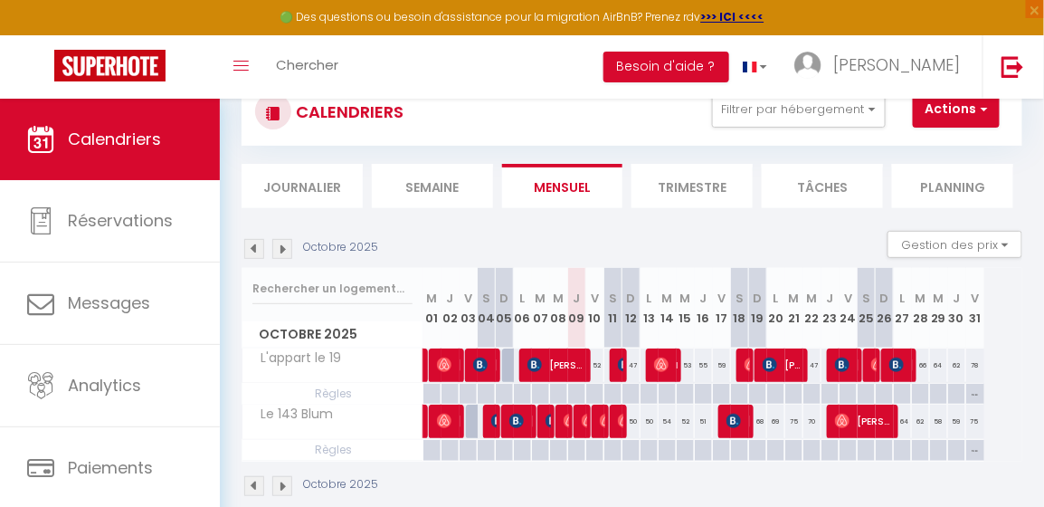
click at [972, 443] on p "No Checkin" at bounding box center [976, 456] width 18 height 32
type input "Ven 31 Octobre 2025"
type input "[DATE]"
select select "1"
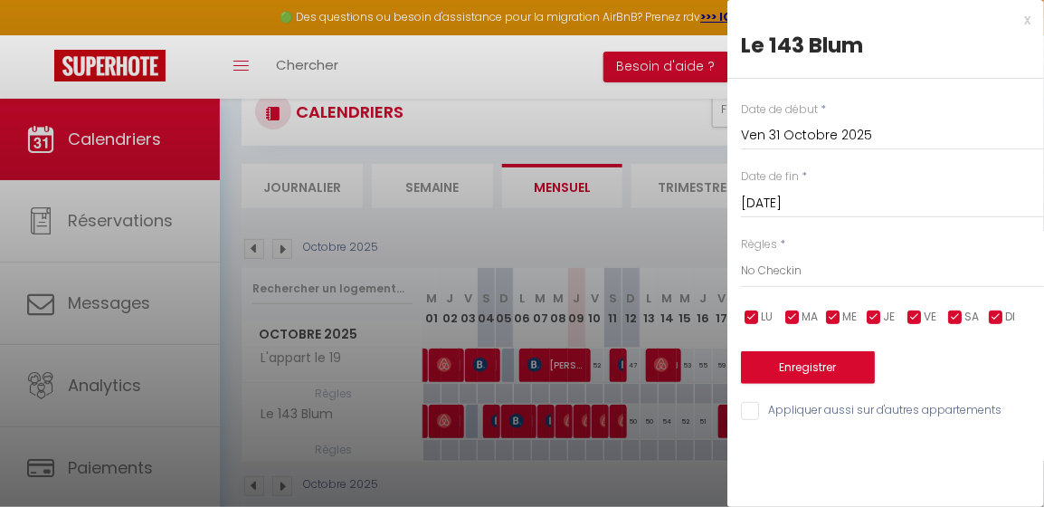
click at [1026, 20] on div "x" at bounding box center [879, 20] width 303 height 22
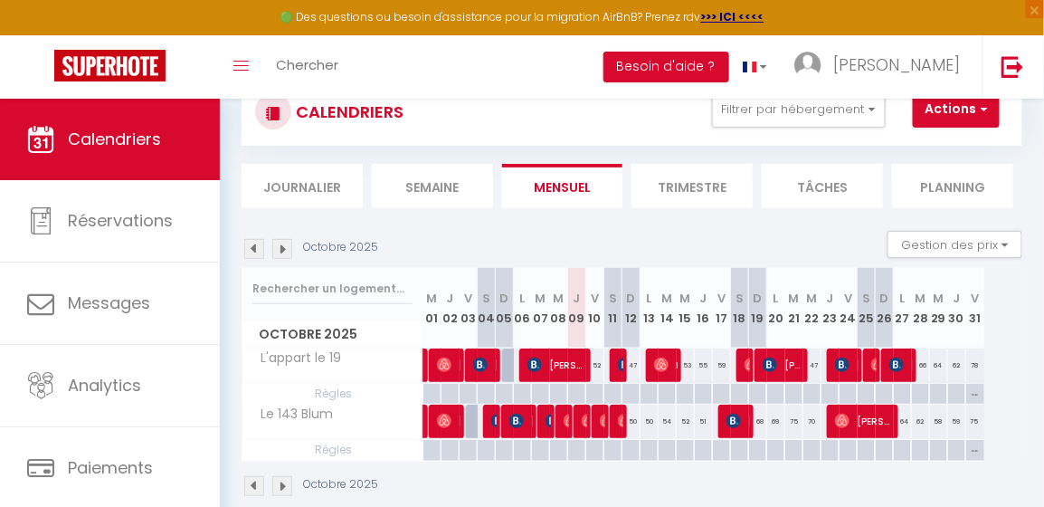
click at [282, 252] on img at bounding box center [282, 249] width 20 height 20
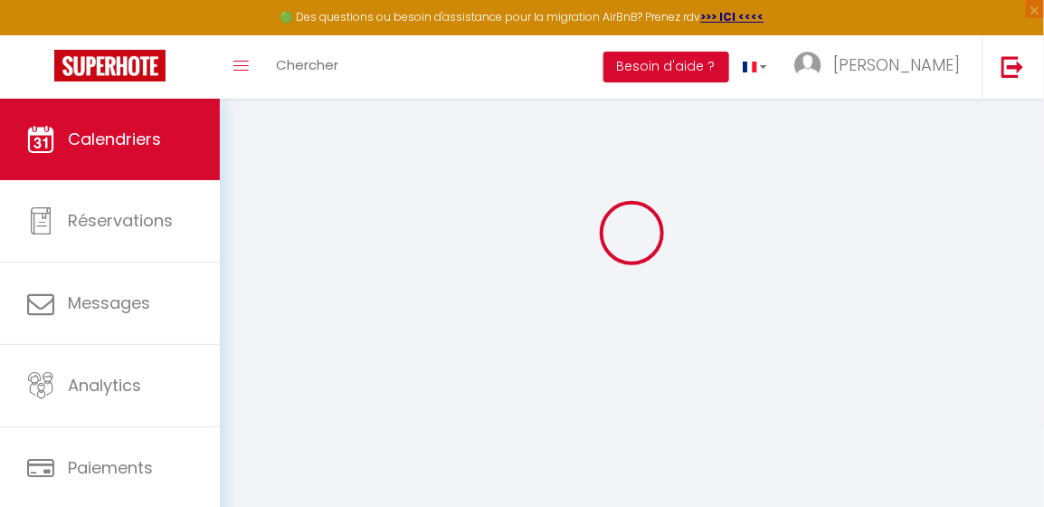
select select
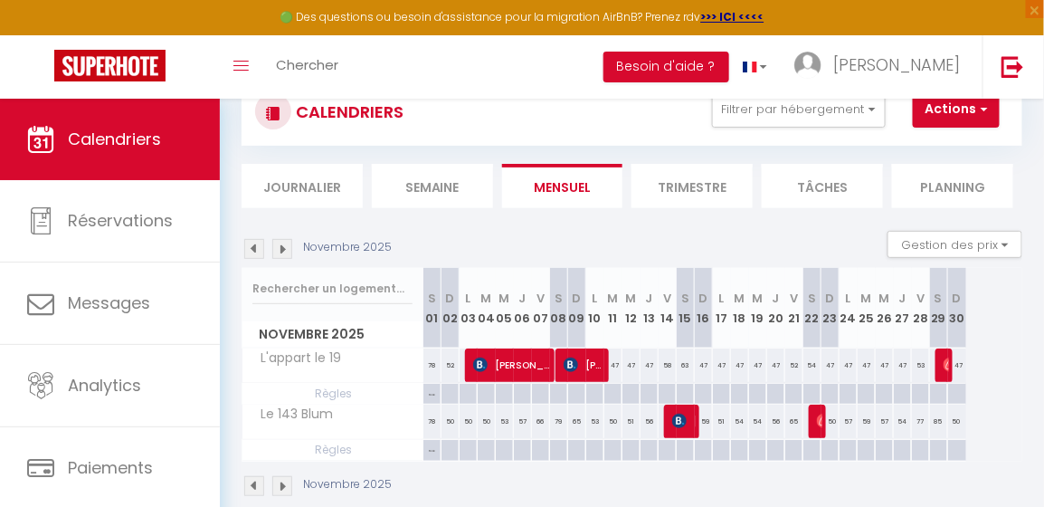
click at [429, 390] on p "No Checkin" at bounding box center [432, 400] width 17 height 32
type input "[DATE]"
type input "Dim 02 Novembre 2025"
select select "1"
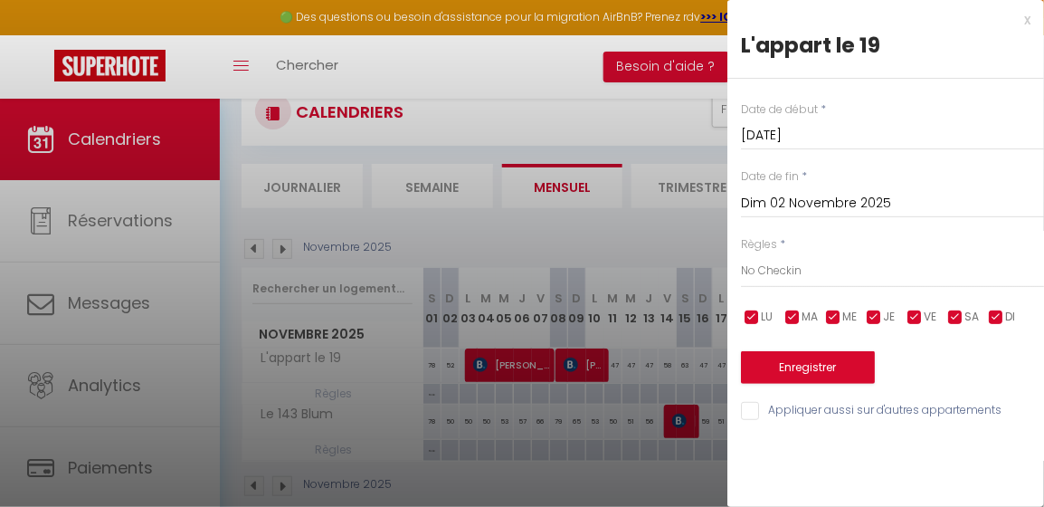
click at [1026, 22] on div "x" at bounding box center [879, 20] width 303 height 22
type input "undefined aN undefined NaN"
select select
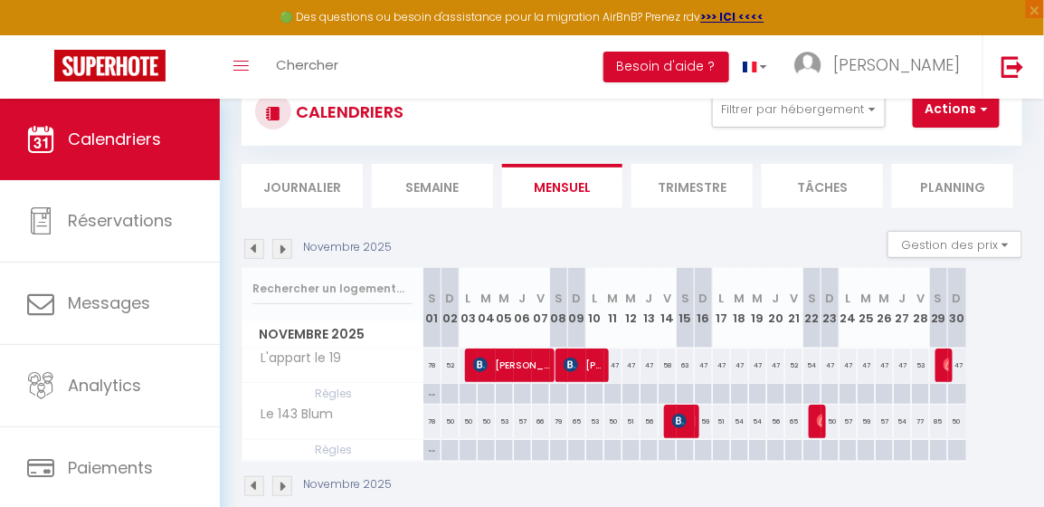
click at [429, 446] on p "No Checkin" at bounding box center [432, 456] width 17 height 32
type input "[DATE]"
type input "Dim 02 Novembre 2025"
select select "1"
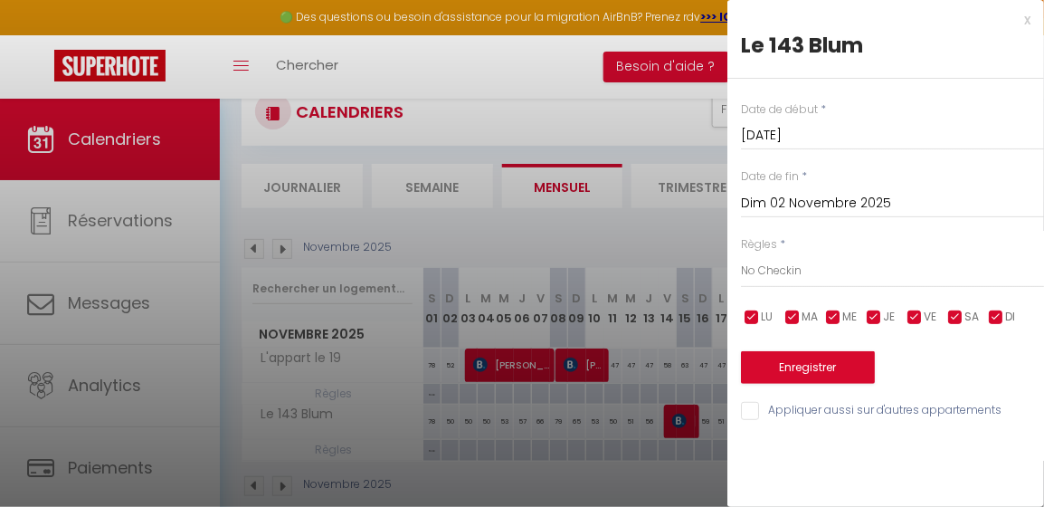
click at [1031, 15] on div "x Le 143 Blum Date de début * [DATE] < [DATE] > Dim Lun Mar Mer Jeu Ven Sam 1 2…" at bounding box center [886, 220] width 317 height 440
click at [1029, 22] on div "x" at bounding box center [879, 20] width 303 height 22
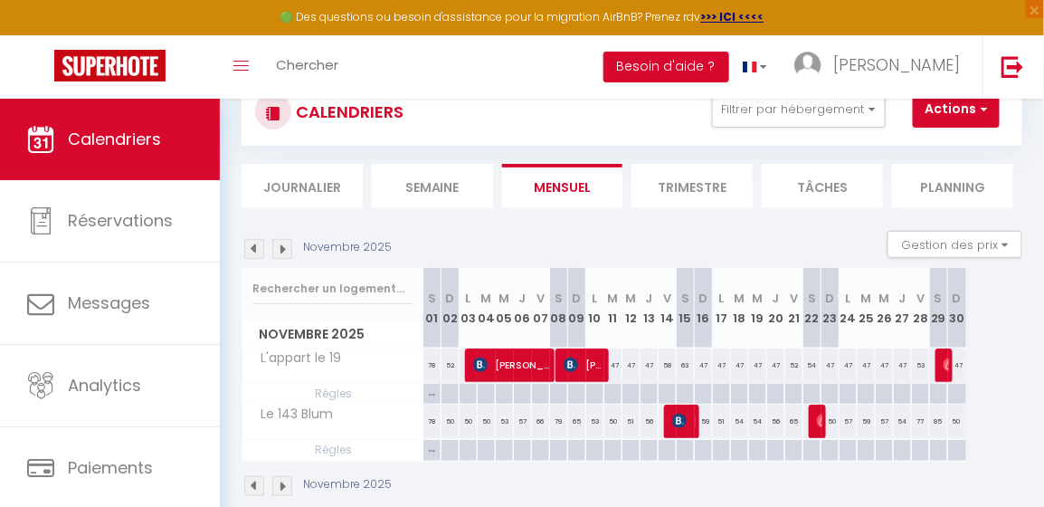
click at [251, 253] on img at bounding box center [254, 249] width 20 height 20
